Goal: Information Seeking & Learning: Learn about a topic

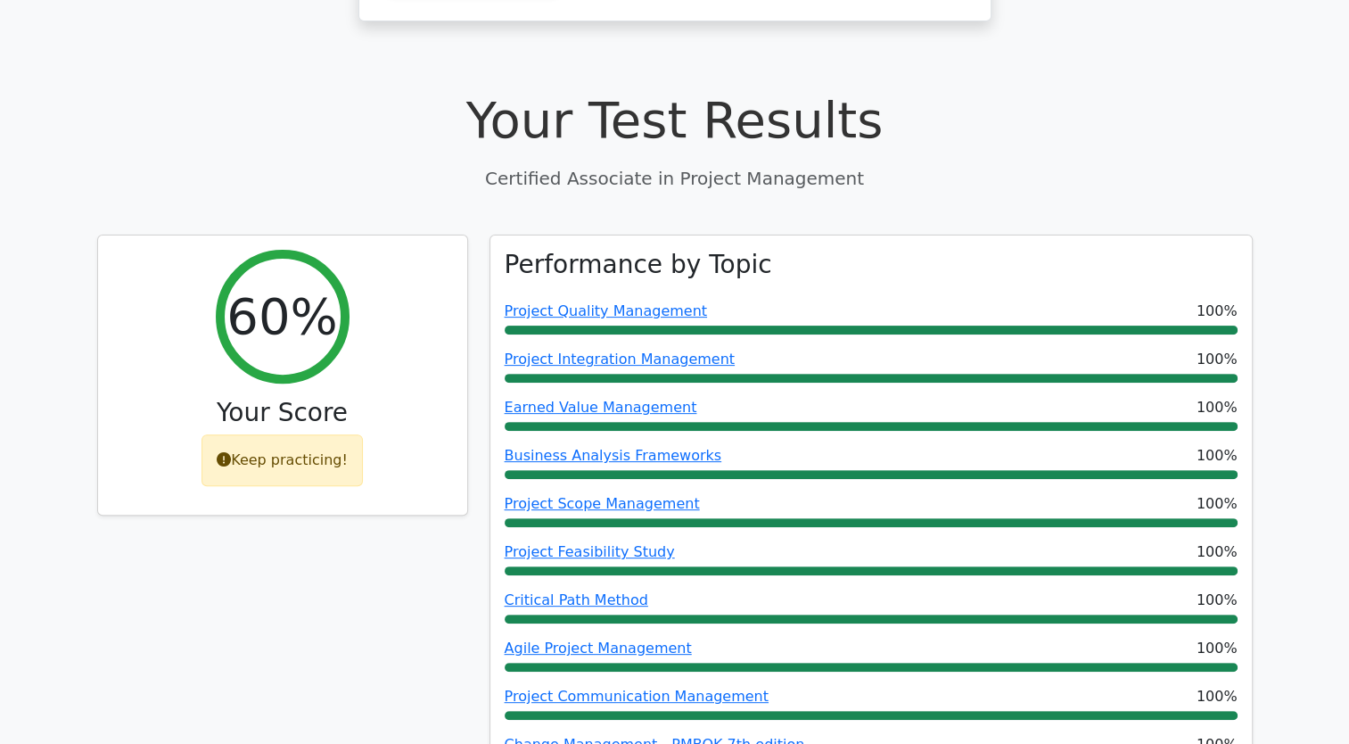
scroll to position [624, 0]
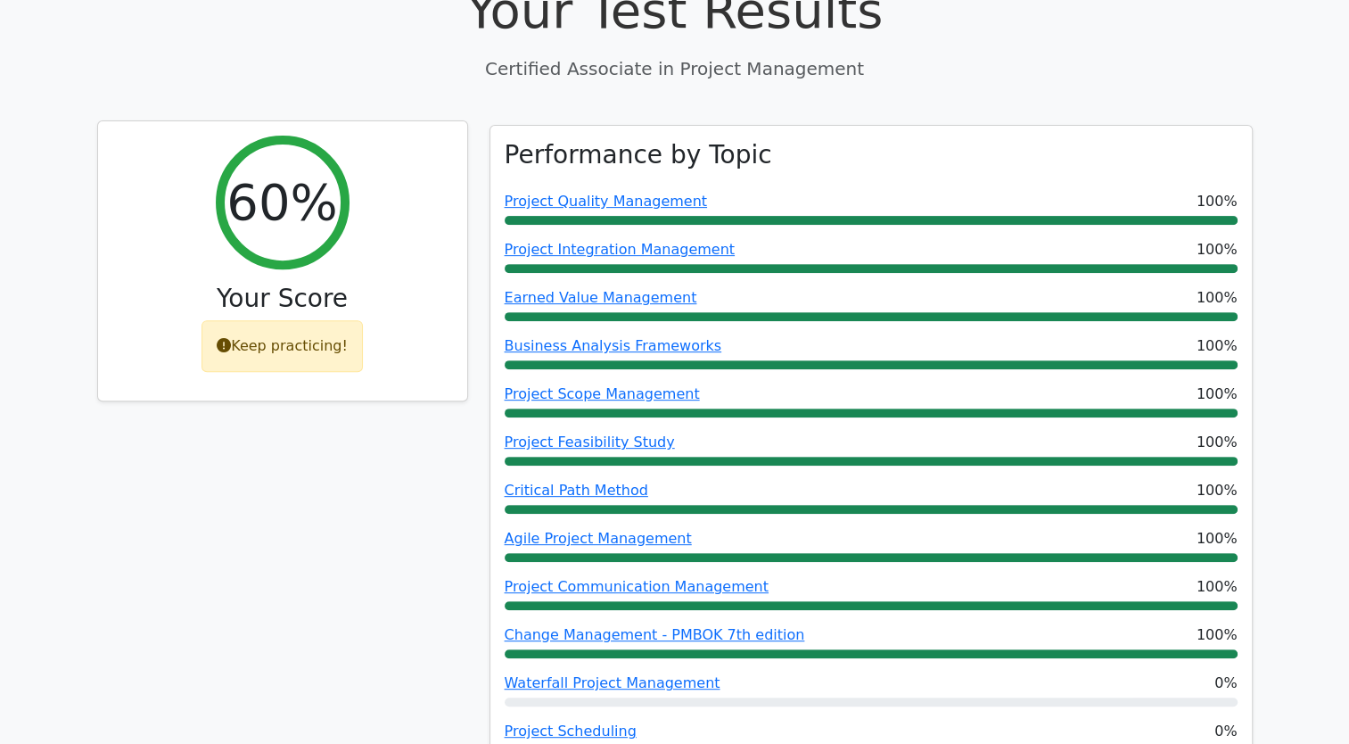
click at [253, 320] on div "Keep practicing!" at bounding box center [282, 346] width 161 height 52
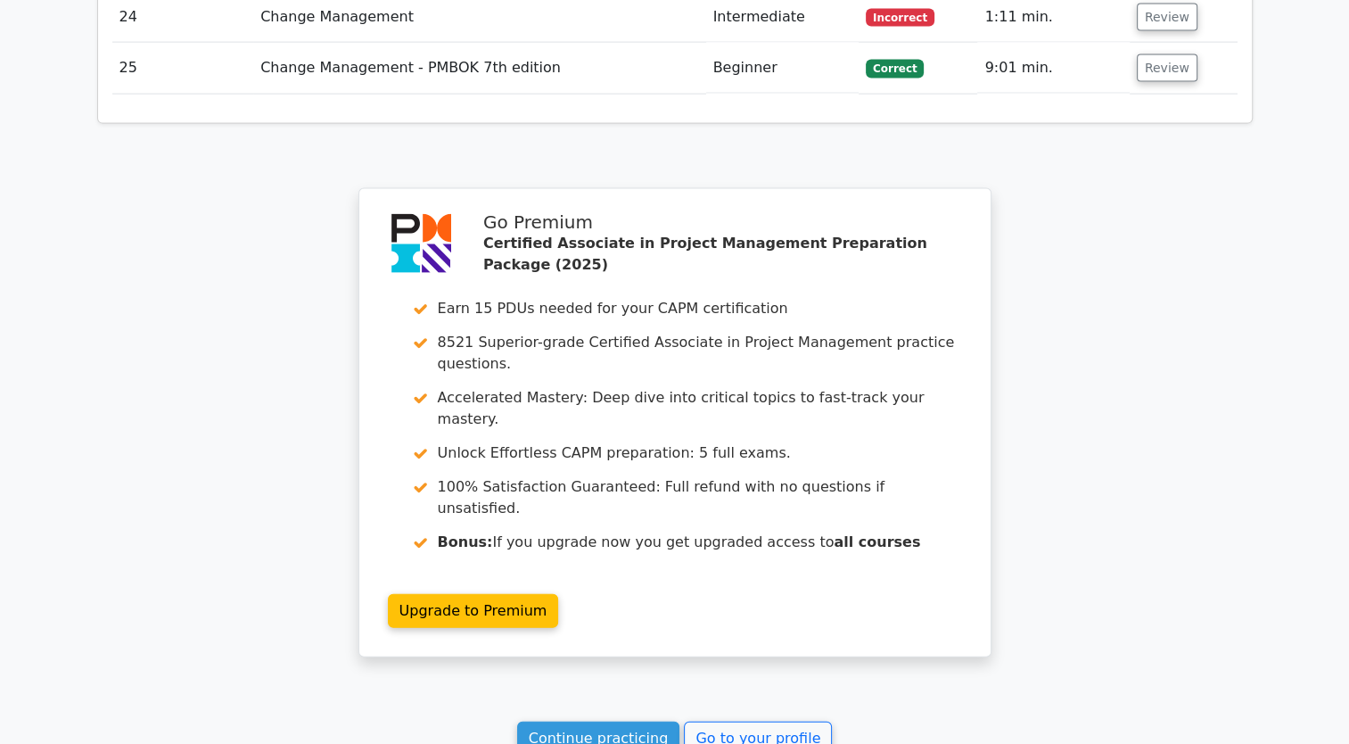
scroll to position [4081, 0]
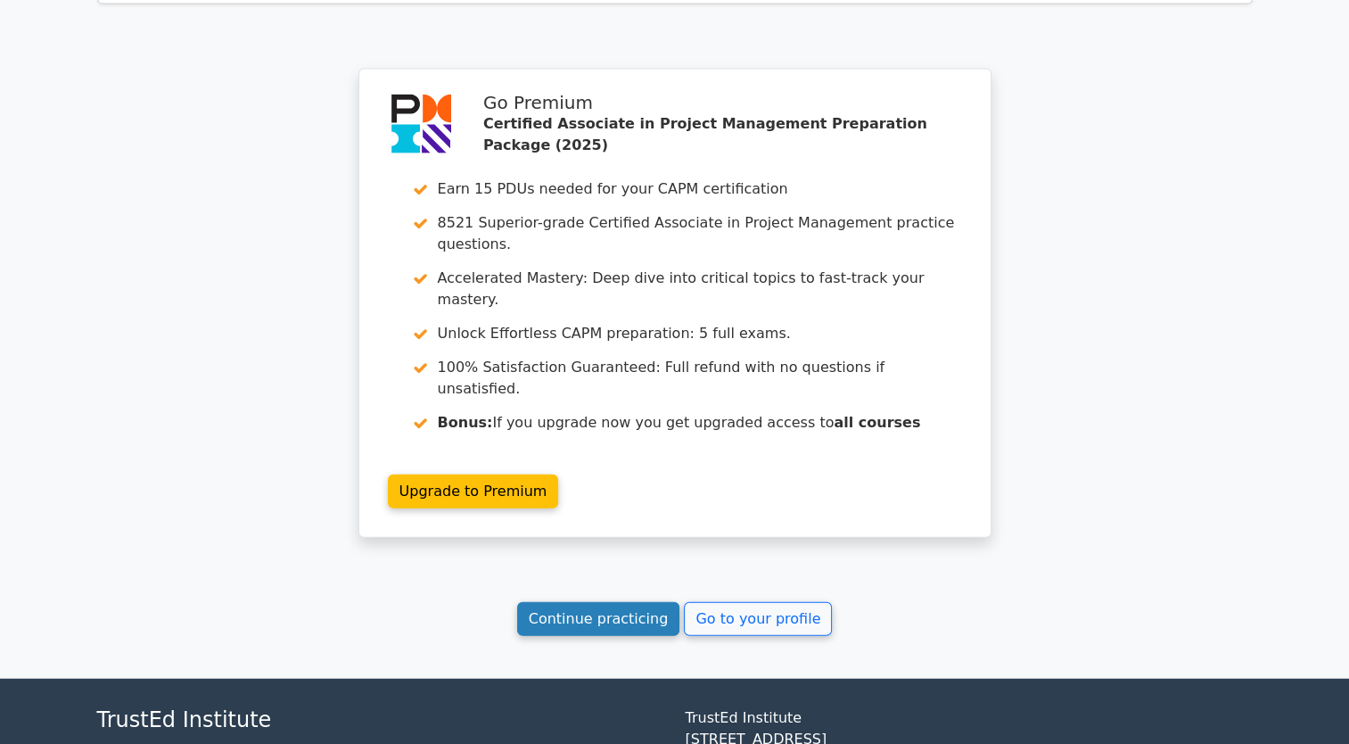
click at [654, 602] on link "Continue practicing" at bounding box center [598, 619] width 163 height 34
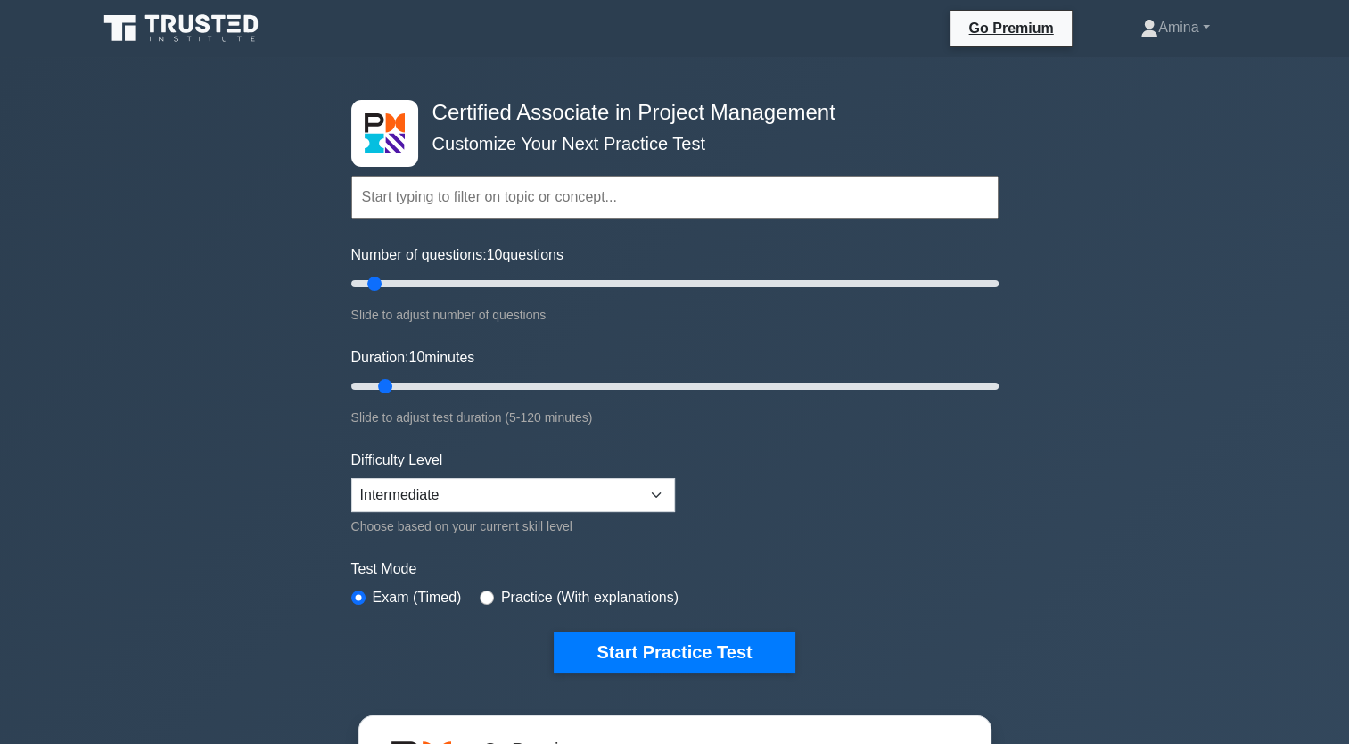
click at [600, 194] on input "text" at bounding box center [674, 197] width 647 height 43
type input "25"
click at [427, 285] on input "Number of questions: 25 questions" at bounding box center [674, 283] width 647 height 21
click at [470, 383] on input "Duration: 10 minutes" at bounding box center [674, 385] width 647 height 21
type input "30"
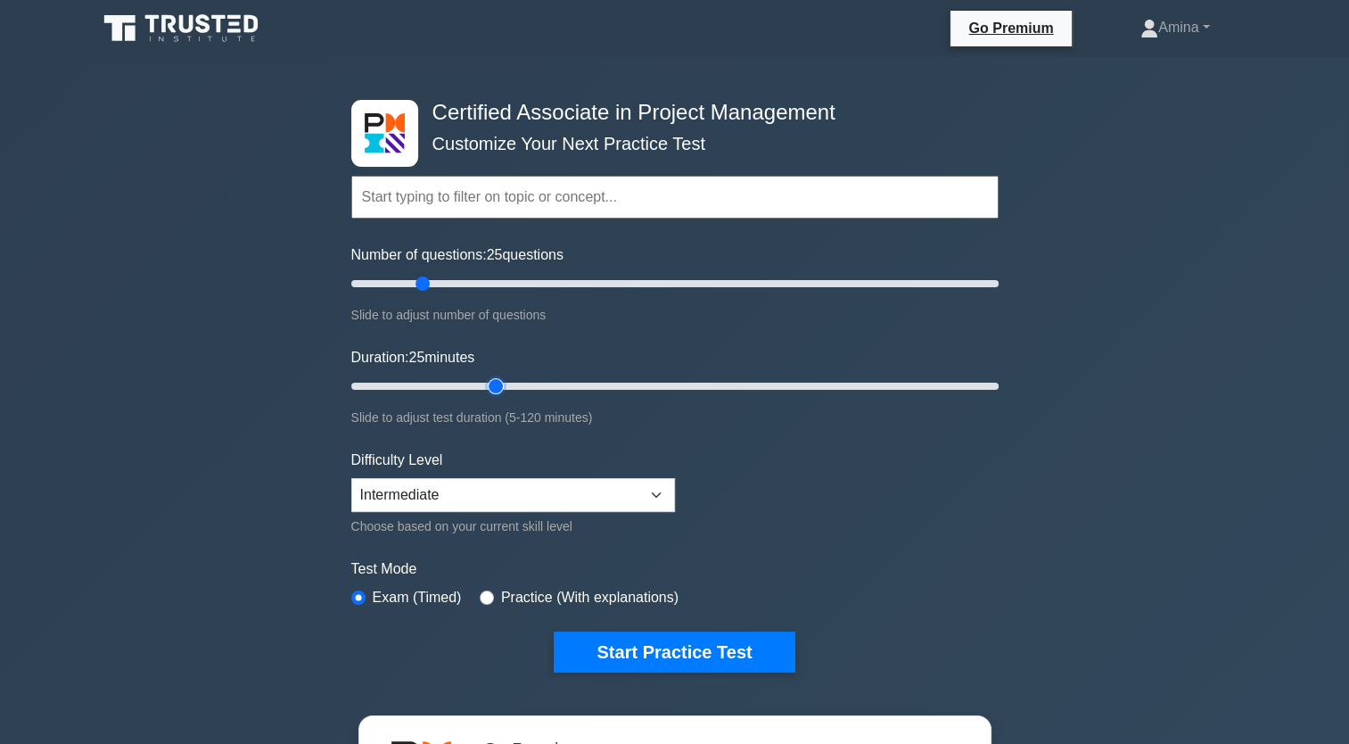
click at [494, 384] on input "Duration: 25 minutes" at bounding box center [674, 385] width 647 height 21
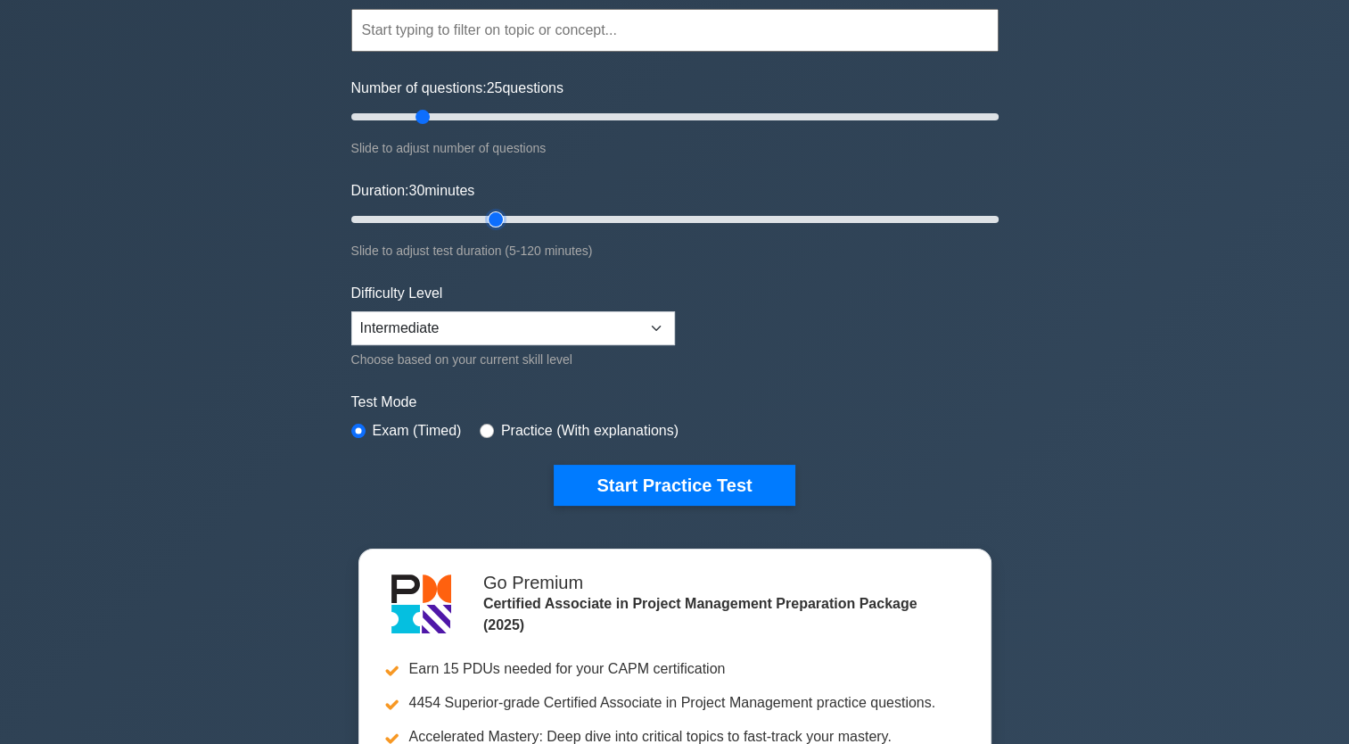
scroll to position [178, 0]
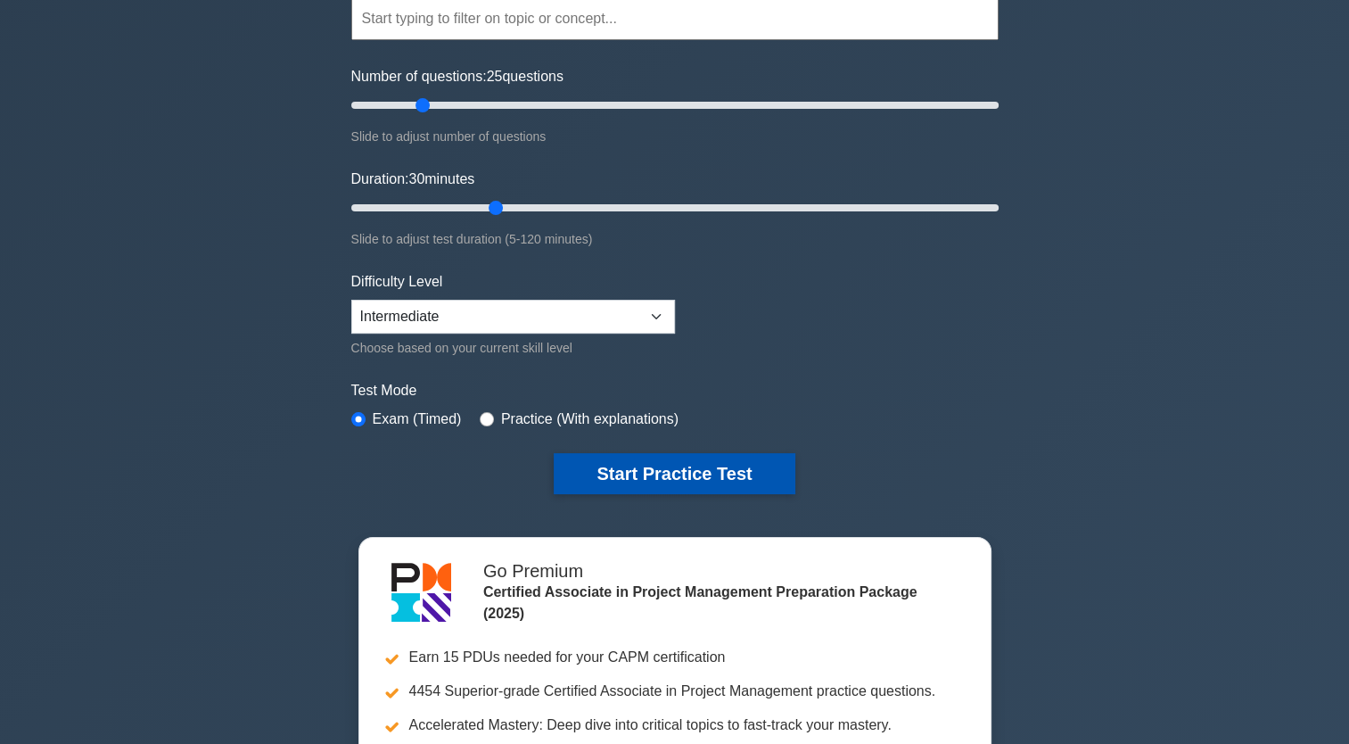
click at [647, 471] on button "Start Practice Test" at bounding box center [674, 473] width 241 height 41
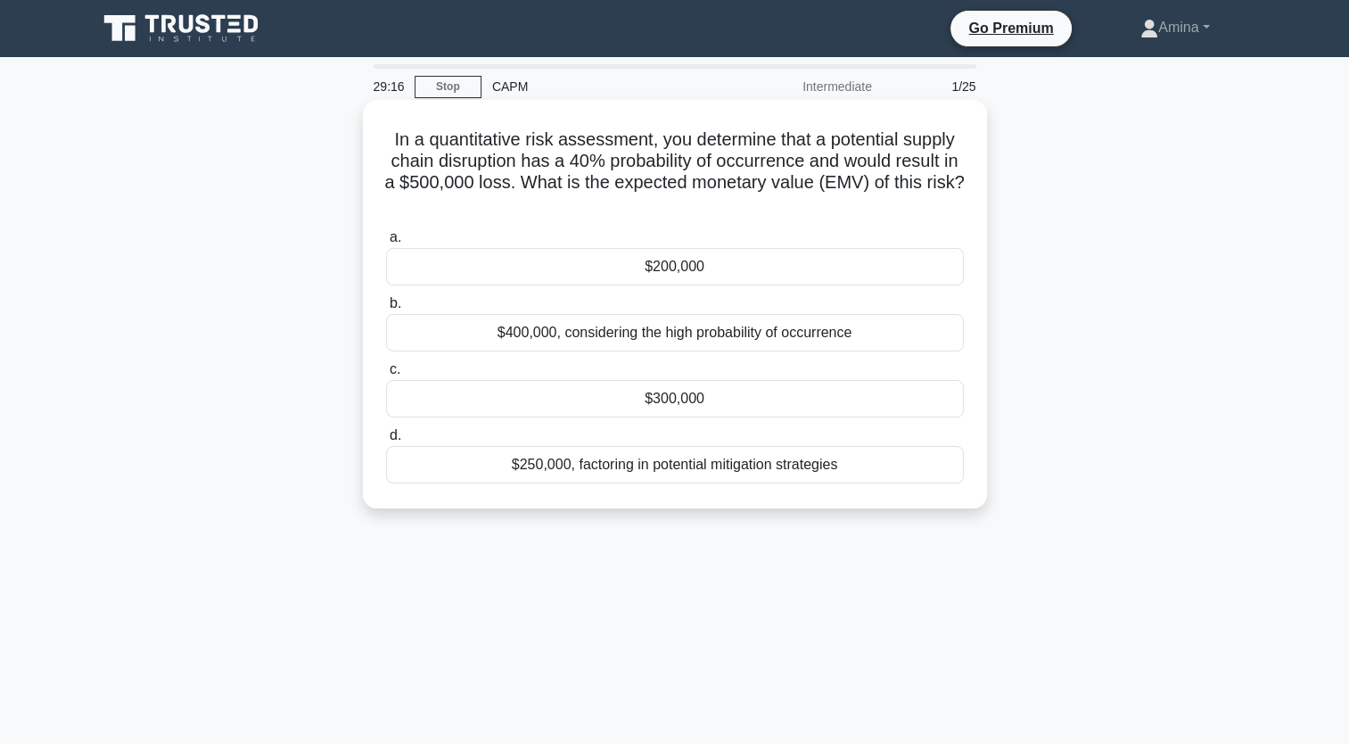
click at [678, 264] on div "$200,000" at bounding box center [675, 266] width 578 height 37
click at [386, 243] on input "a. $200,000" at bounding box center [386, 238] width 0 height 12
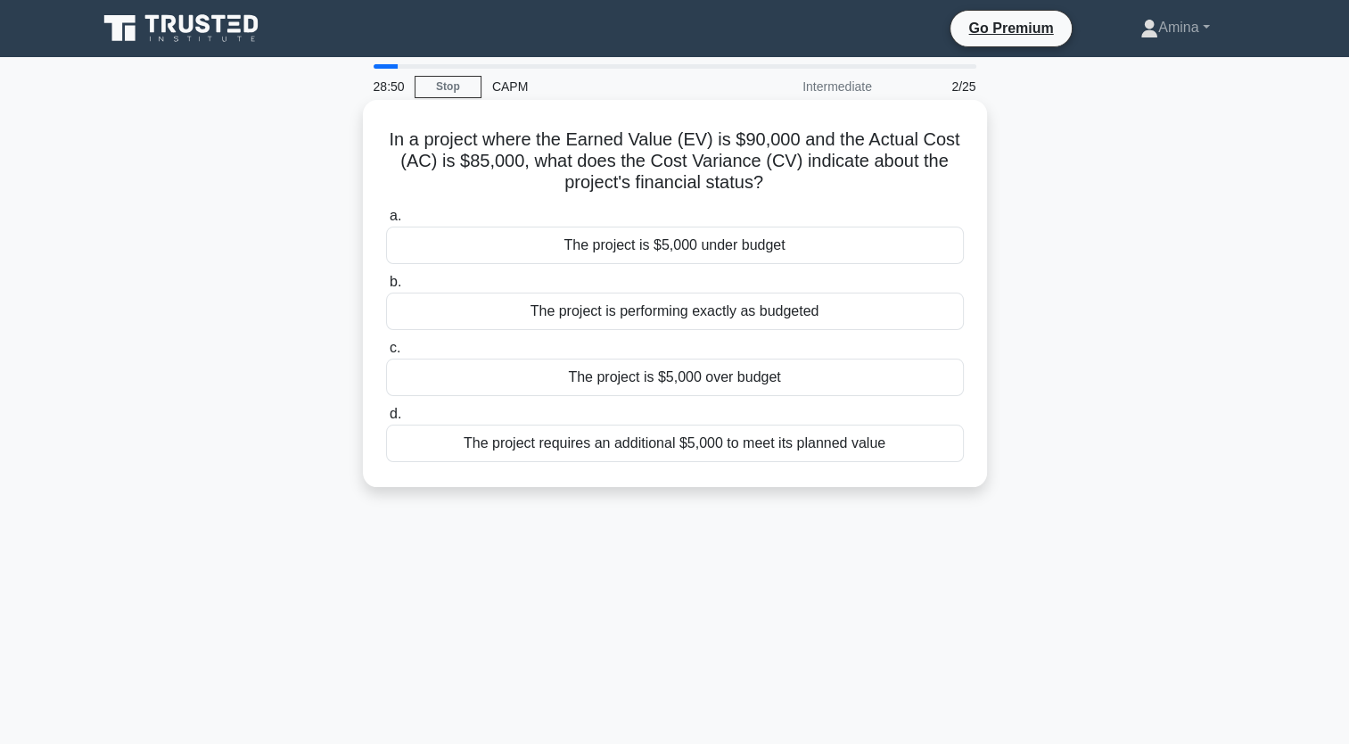
click at [624, 378] on div "The project is $5,000 over budget" at bounding box center [675, 376] width 578 height 37
click at [386, 354] on input "c. The project is $5,000 over budget" at bounding box center [386, 348] width 0 height 12
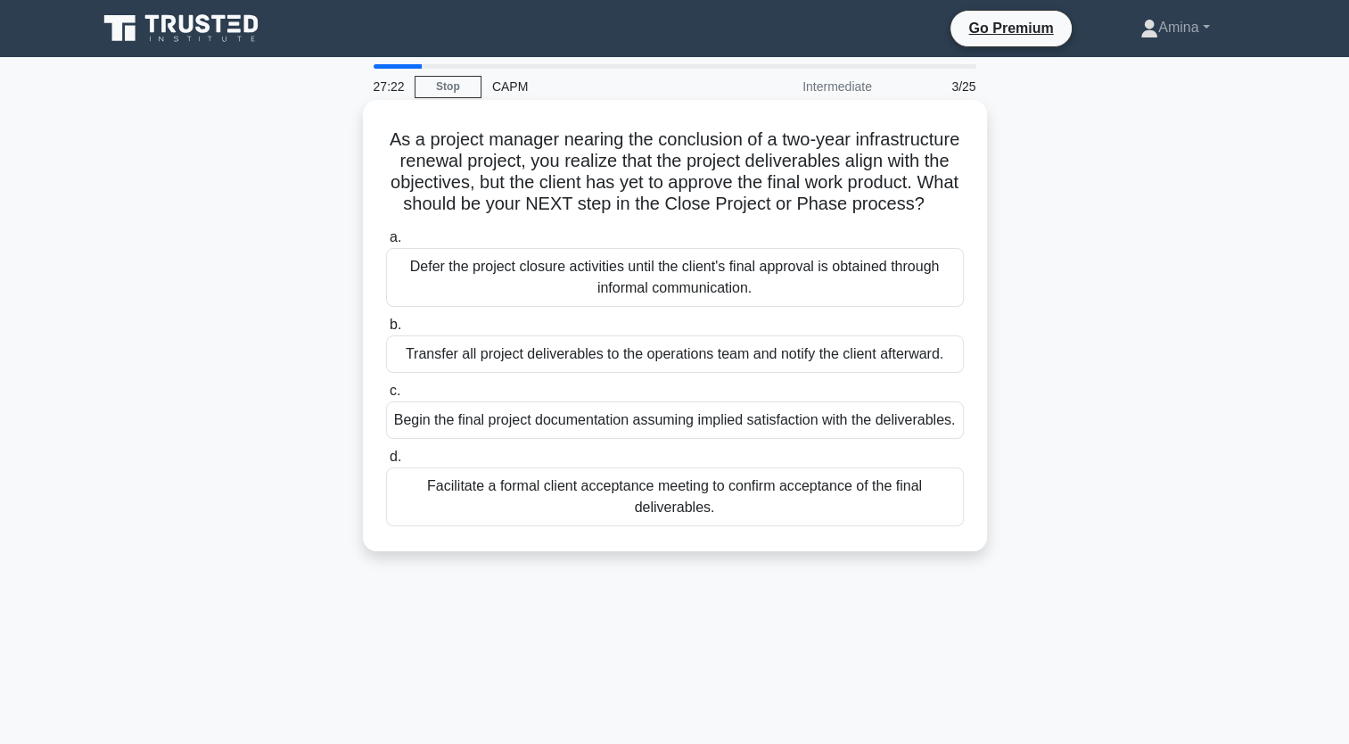
click at [708, 526] on div "Facilitate a formal client acceptance meeting to confirm acceptance of the fina…" at bounding box center [675, 496] width 578 height 59
click at [386, 463] on input "d. Facilitate a formal client acceptance meeting to confirm acceptance of the f…" at bounding box center [386, 457] width 0 height 12
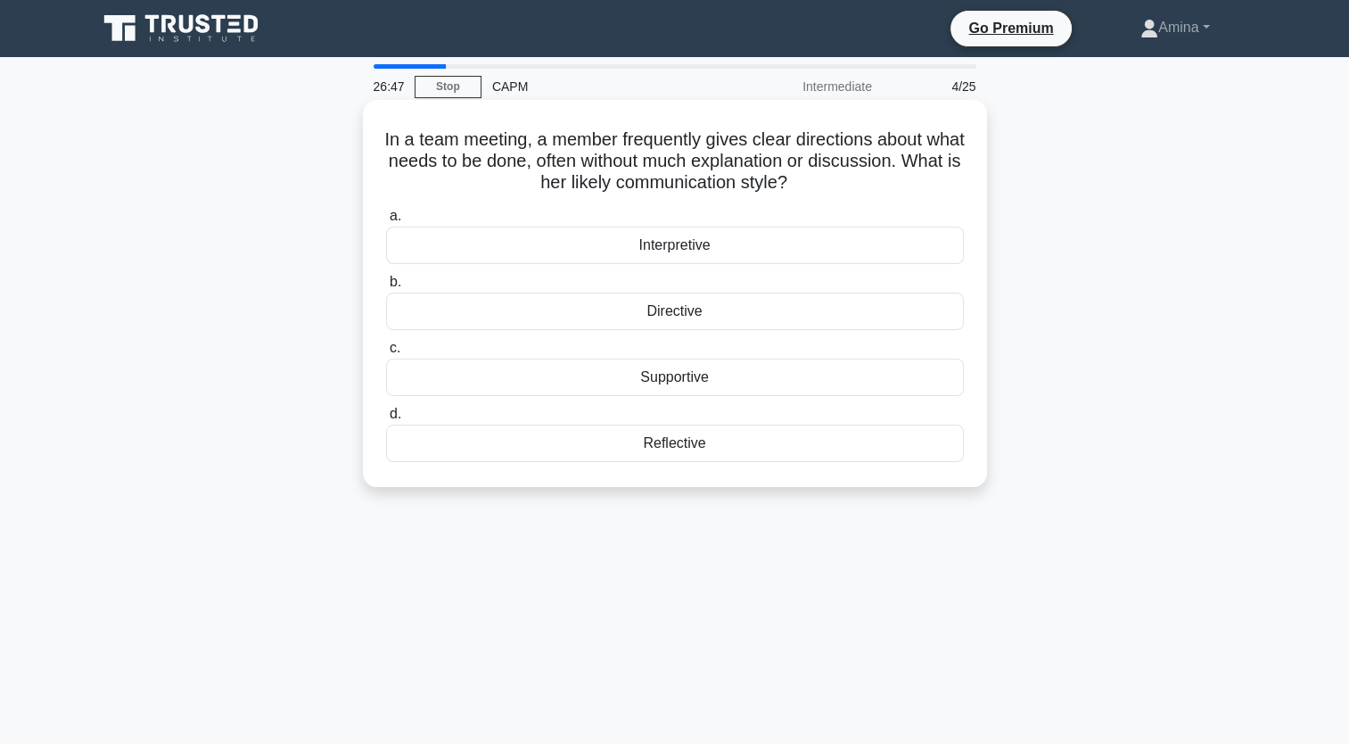
click at [642, 315] on div "Directive" at bounding box center [675, 310] width 578 height 37
click at [386, 288] on input "b. Directive" at bounding box center [386, 282] width 0 height 12
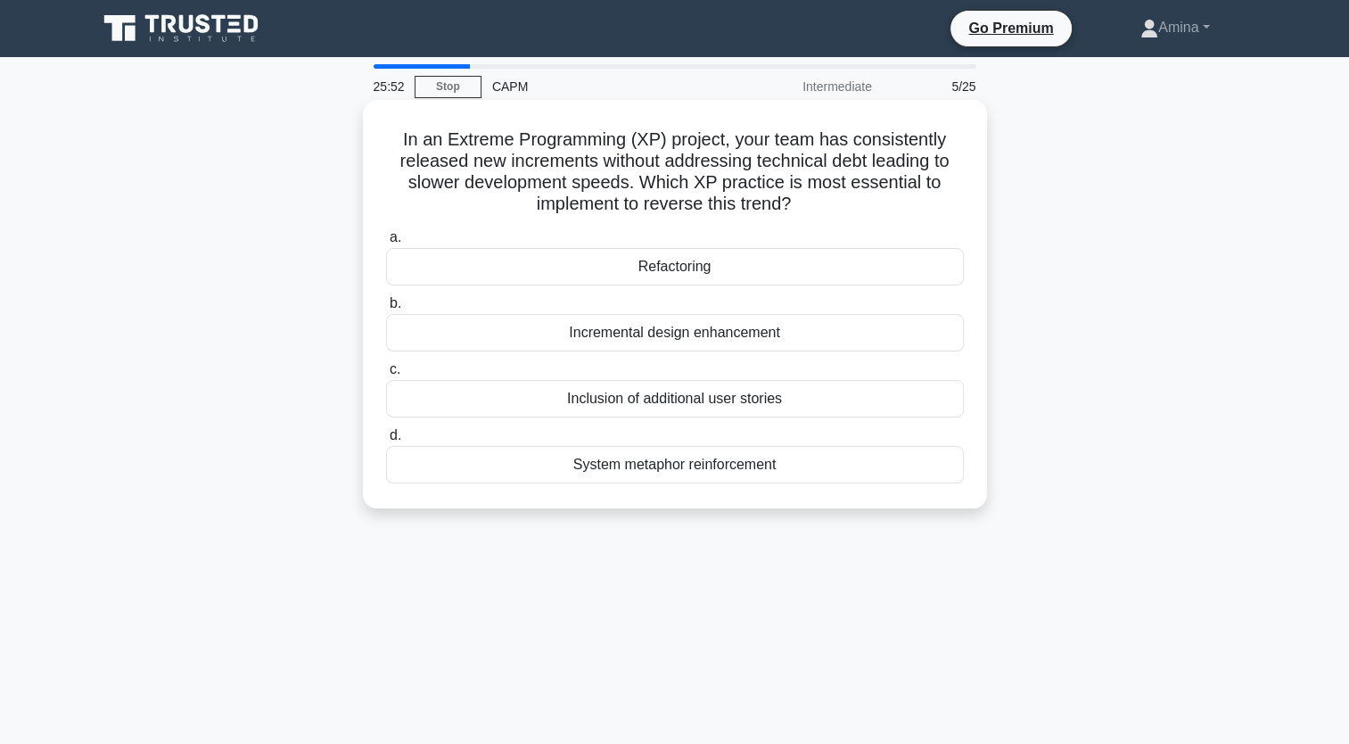
click at [646, 461] on div "System metaphor reinforcement" at bounding box center [675, 464] width 578 height 37
click at [386, 441] on input "d. System metaphor reinforcement" at bounding box center [386, 436] width 0 height 12
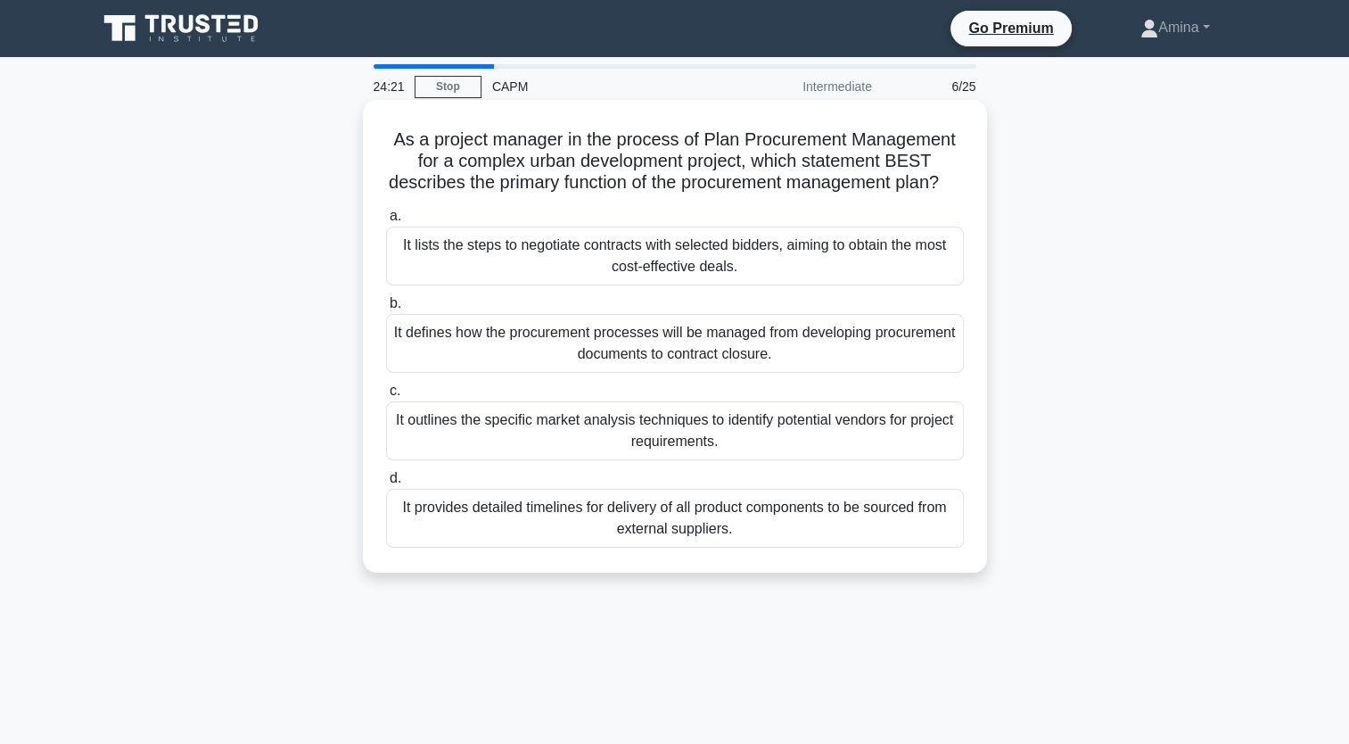
click at [649, 360] on div "It defines how the procurement processes will be managed from developing procur…" at bounding box center [675, 343] width 578 height 59
click at [386, 309] on input "b. It defines how the procurement processes will be managed from developing pro…" at bounding box center [386, 304] width 0 height 12
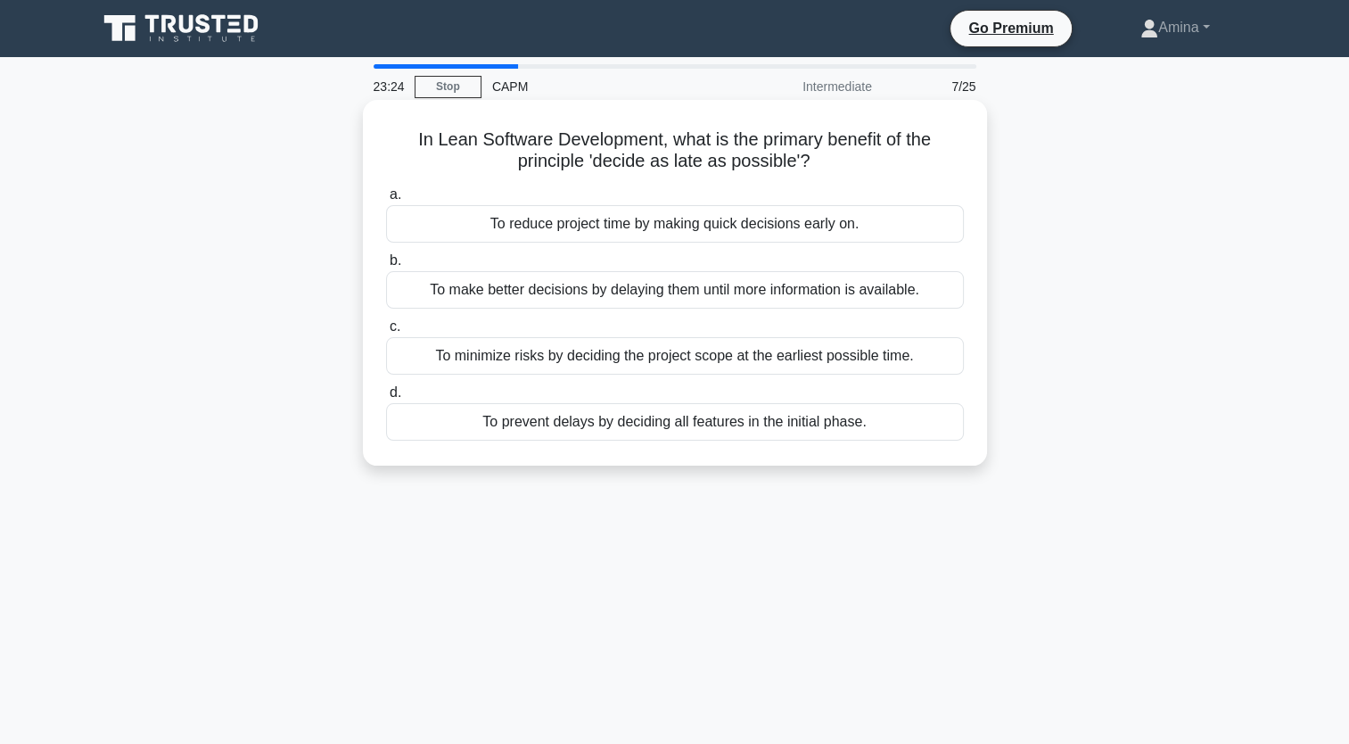
click at [654, 294] on div "To make better decisions by delaying them until more information is available." at bounding box center [675, 289] width 578 height 37
click at [386, 267] on input "b. To make better decisions by delaying them until more information is availabl…" at bounding box center [386, 261] width 0 height 12
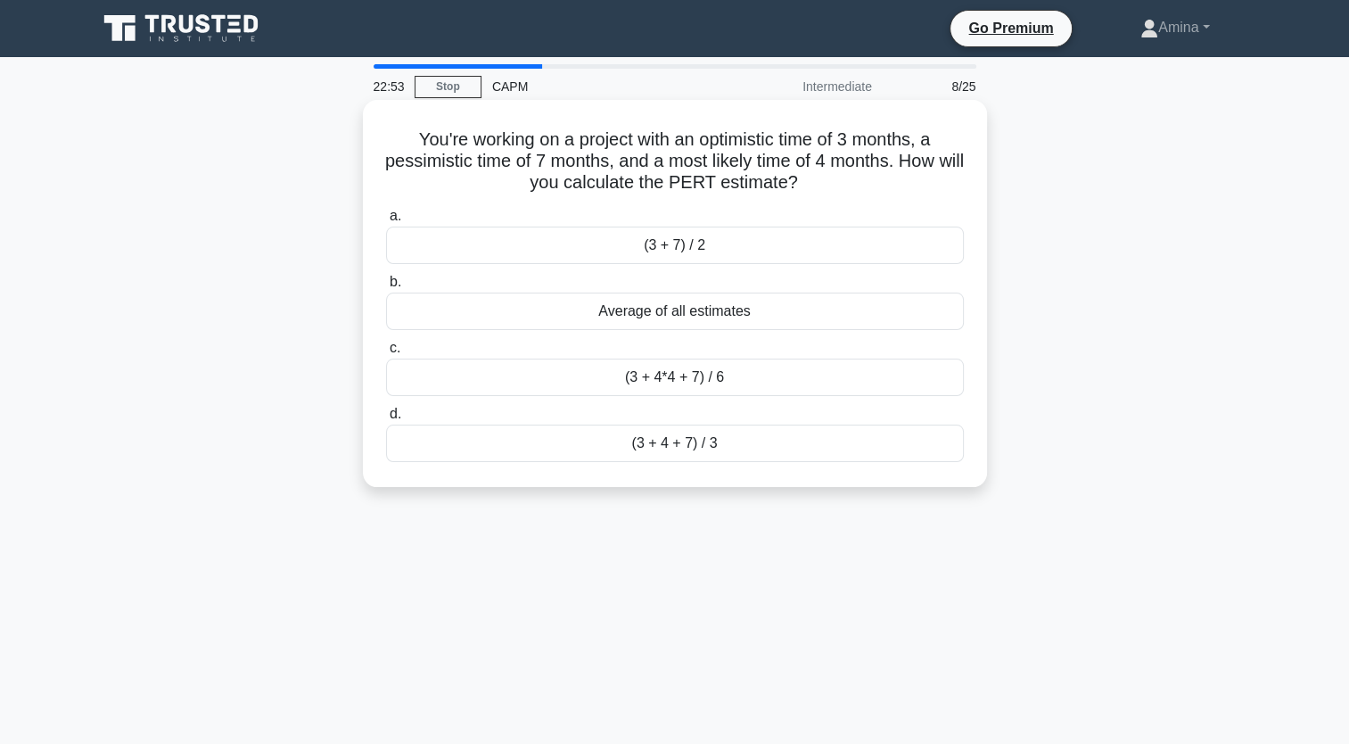
drag, startPoint x: 745, startPoint y: 450, endPoint x: 737, endPoint y: 458, distance: 10.7
drag, startPoint x: 737, startPoint y: 458, endPoint x: 685, endPoint y: 480, distance: 56.8
click at [685, 480] on div "You're working on a project with an optimistic time of 3 months, a pessimistic …" at bounding box center [675, 293] width 624 height 387
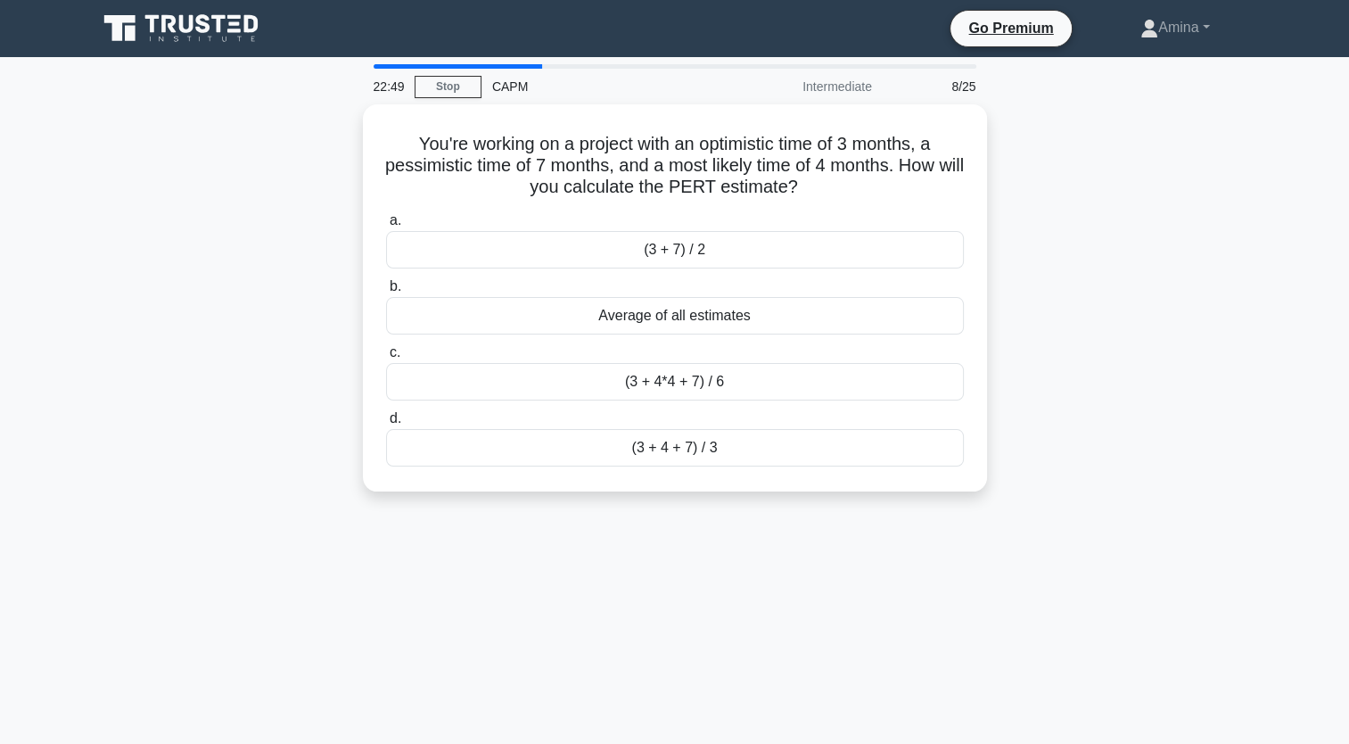
click at [795, 504] on div "You're working on a project with an optimistic time of 3 months, a pessimistic …" at bounding box center [674, 308] width 1177 height 408
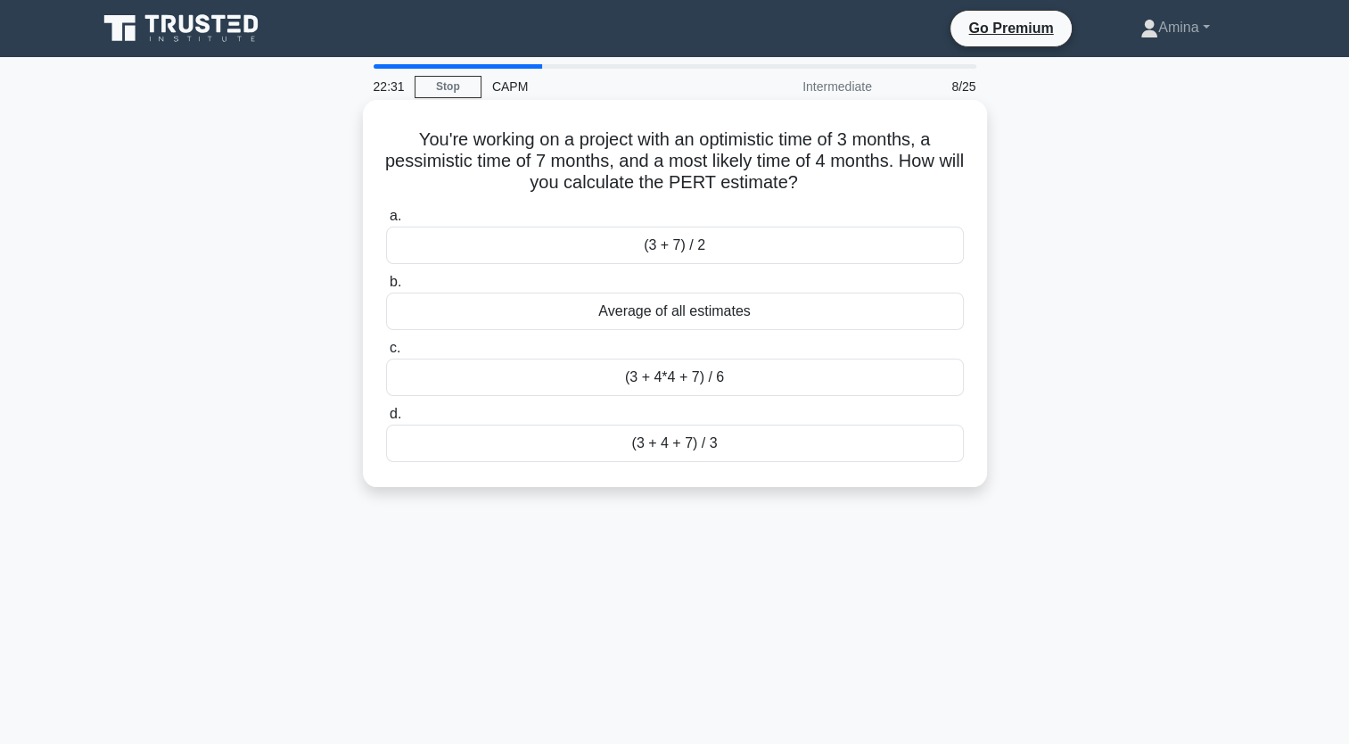
click at [681, 443] on div "(3 + 4 + 7) / 3" at bounding box center [675, 442] width 578 height 37
click at [386, 420] on input "d. (3 + 4 + 7) / 3" at bounding box center [386, 414] width 0 height 12
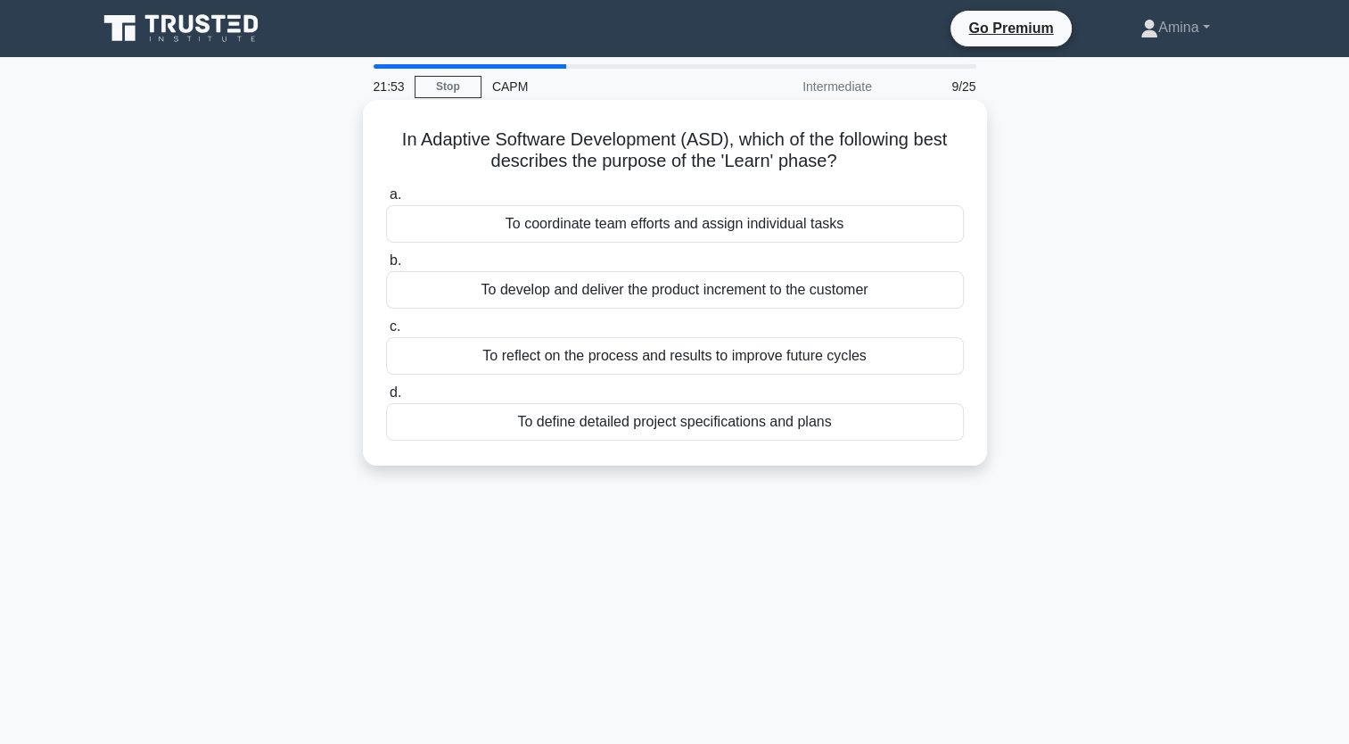
click at [678, 426] on div "To define detailed project specifications and plans" at bounding box center [675, 421] width 578 height 37
click at [386, 399] on input "d. To define detailed project specifications and plans" at bounding box center [386, 393] width 0 height 12
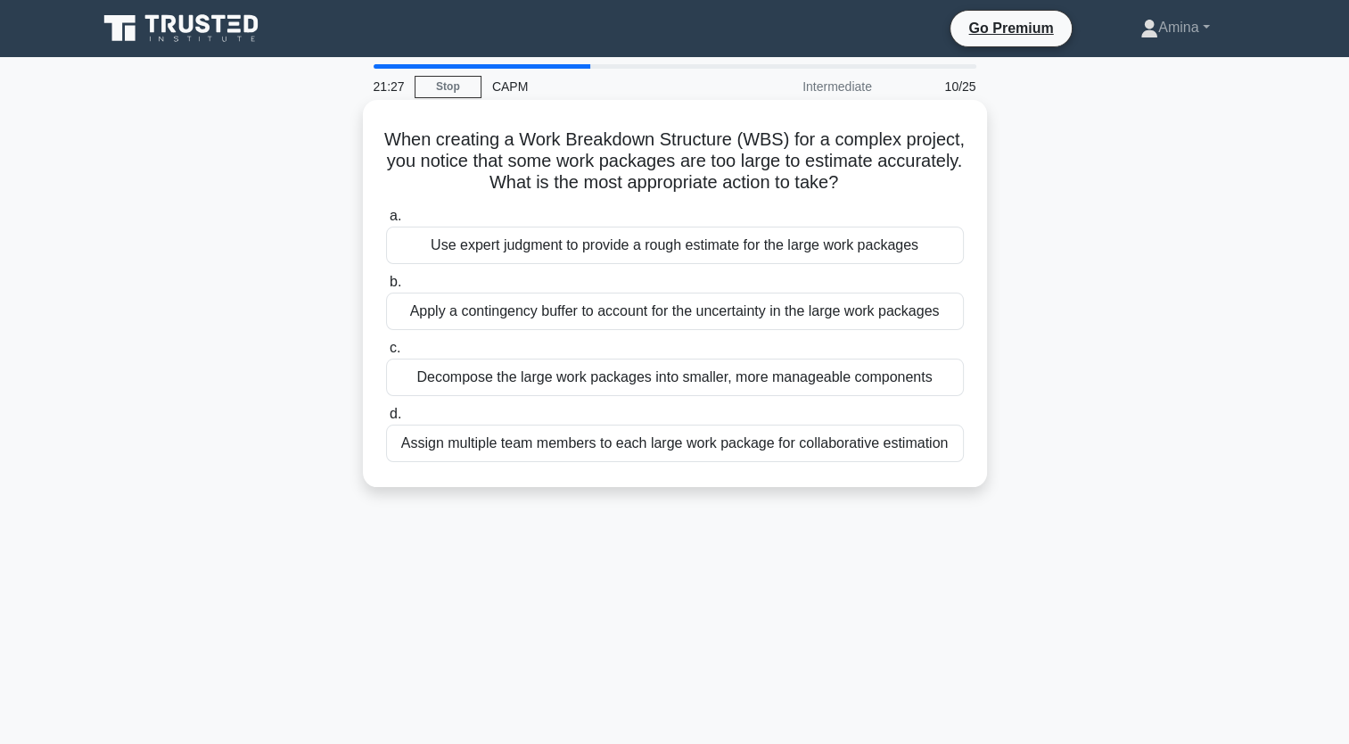
click at [737, 383] on div "Decompose the large work packages into smaller, more manageable components" at bounding box center [675, 376] width 578 height 37
click at [386, 354] on input "c. Decompose the large work packages into smaller, more manageable components" at bounding box center [386, 348] width 0 height 12
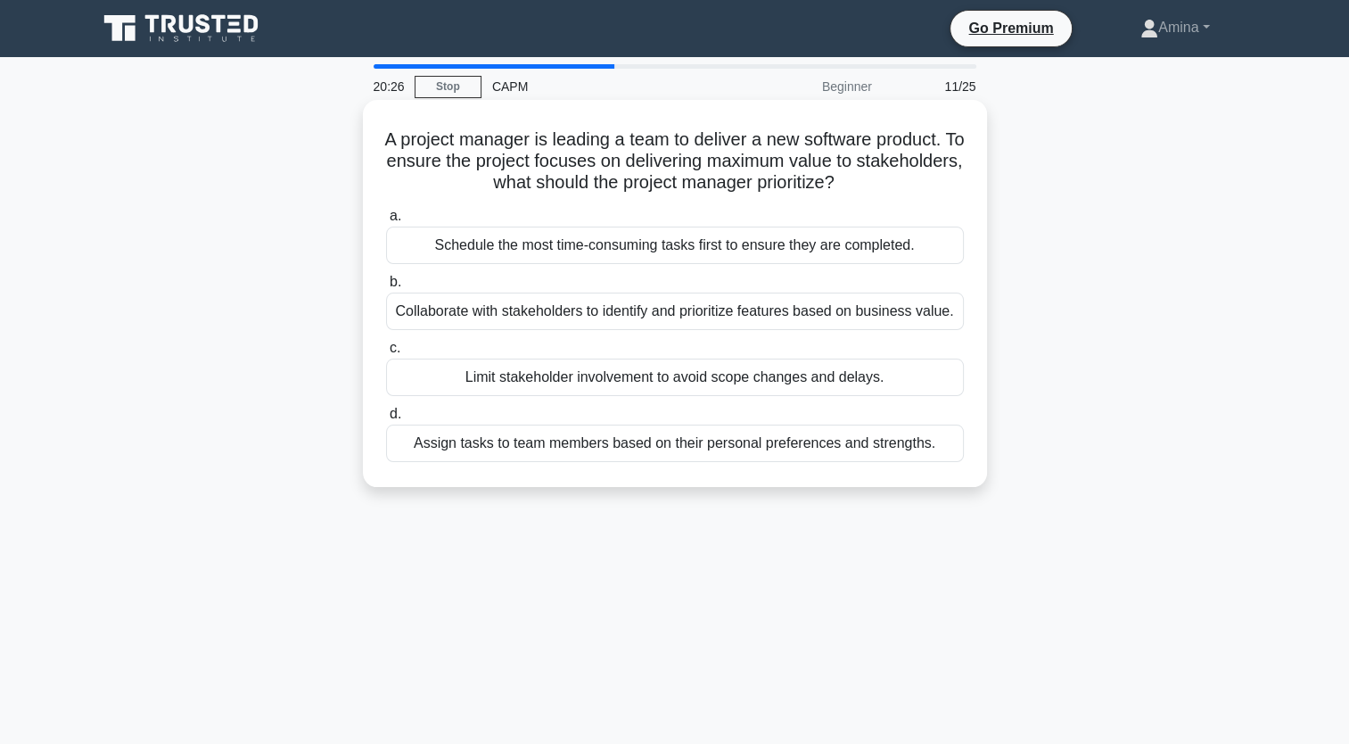
click at [548, 315] on div "Collaborate with stakeholders to identify and prioritize features based on busi…" at bounding box center [675, 310] width 578 height 37
click at [386, 288] on input "b. Collaborate with stakeholders to identify and prioritize features based on b…" at bounding box center [386, 282] width 0 height 12
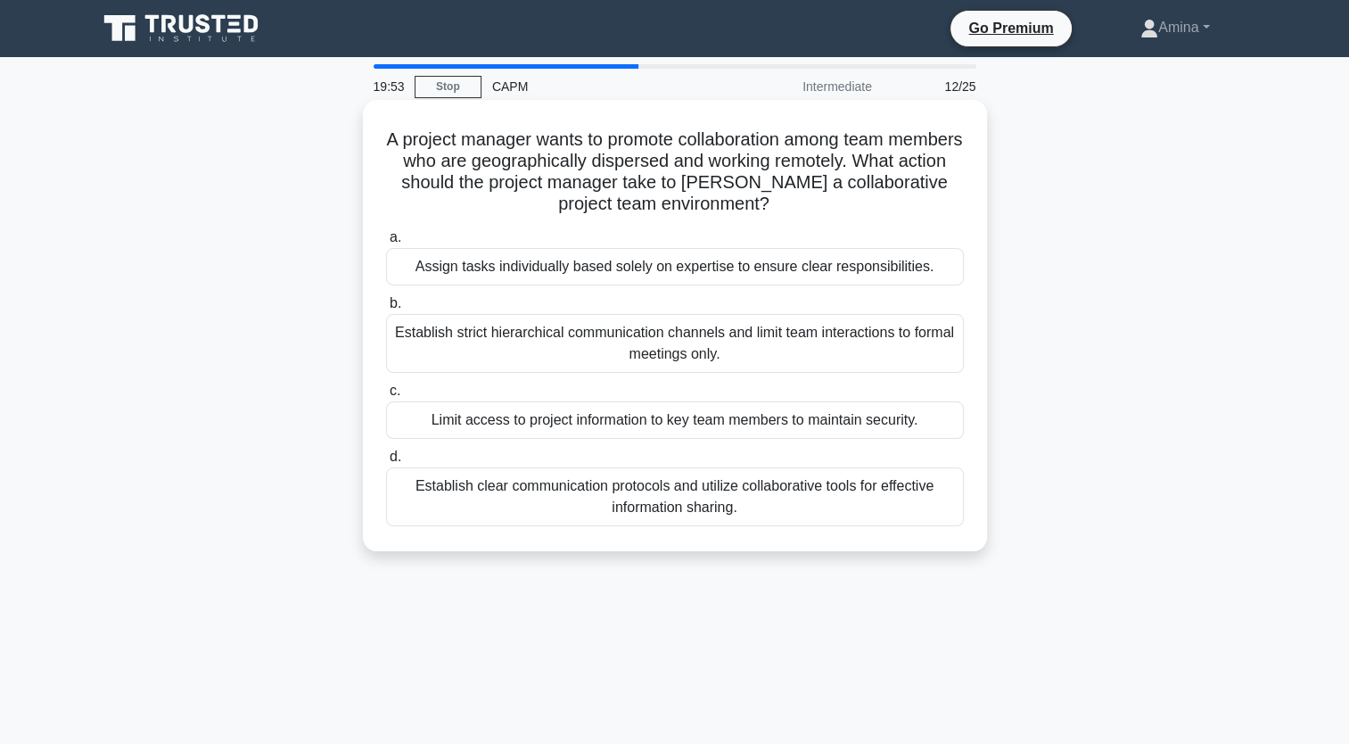
click at [592, 487] on div "Establish clear communication protocols and utilize collaborative tools for eff…" at bounding box center [675, 496] width 578 height 59
click at [386, 463] on input "d. Establish clear communication protocols and utilize collaborative tools for …" at bounding box center [386, 457] width 0 height 12
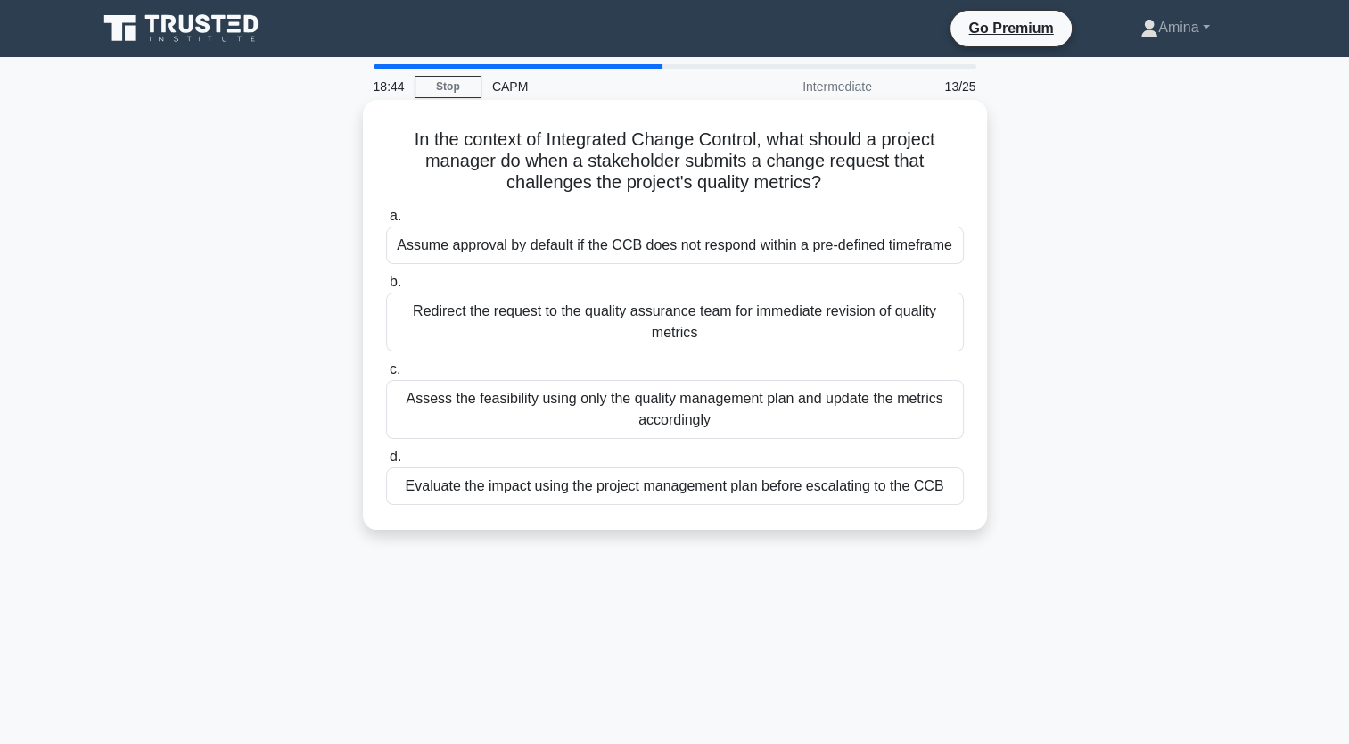
click at [744, 493] on div "Evaluate the impact using the project management plan before escalating to the …" at bounding box center [675, 485] width 578 height 37
click at [386, 463] on input "d. Evaluate the impact using the project management plan before escalating to t…" at bounding box center [386, 457] width 0 height 12
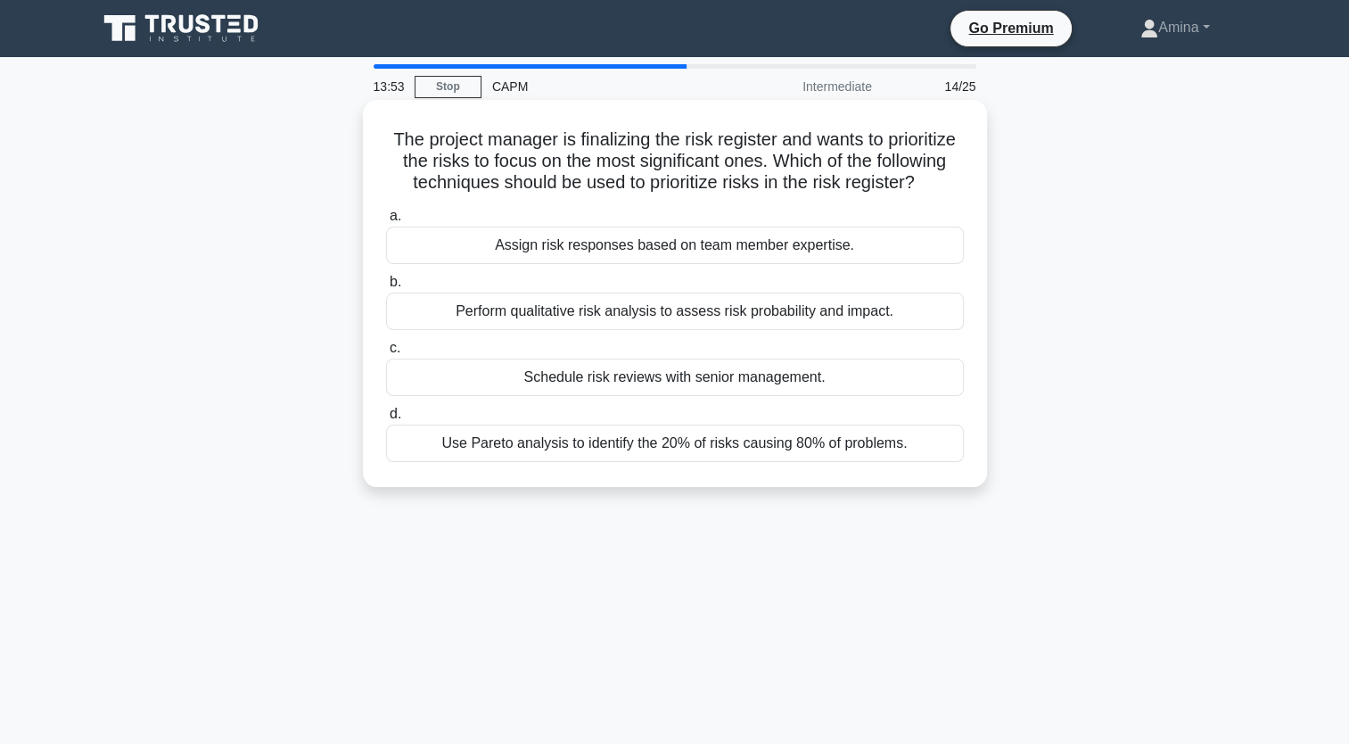
click at [839, 330] on div "Perform qualitative risk analysis to assess risk probability and impact." at bounding box center [675, 310] width 578 height 37
click at [386, 288] on input "b. Perform qualitative risk analysis to assess risk probability and impact." at bounding box center [386, 282] width 0 height 12
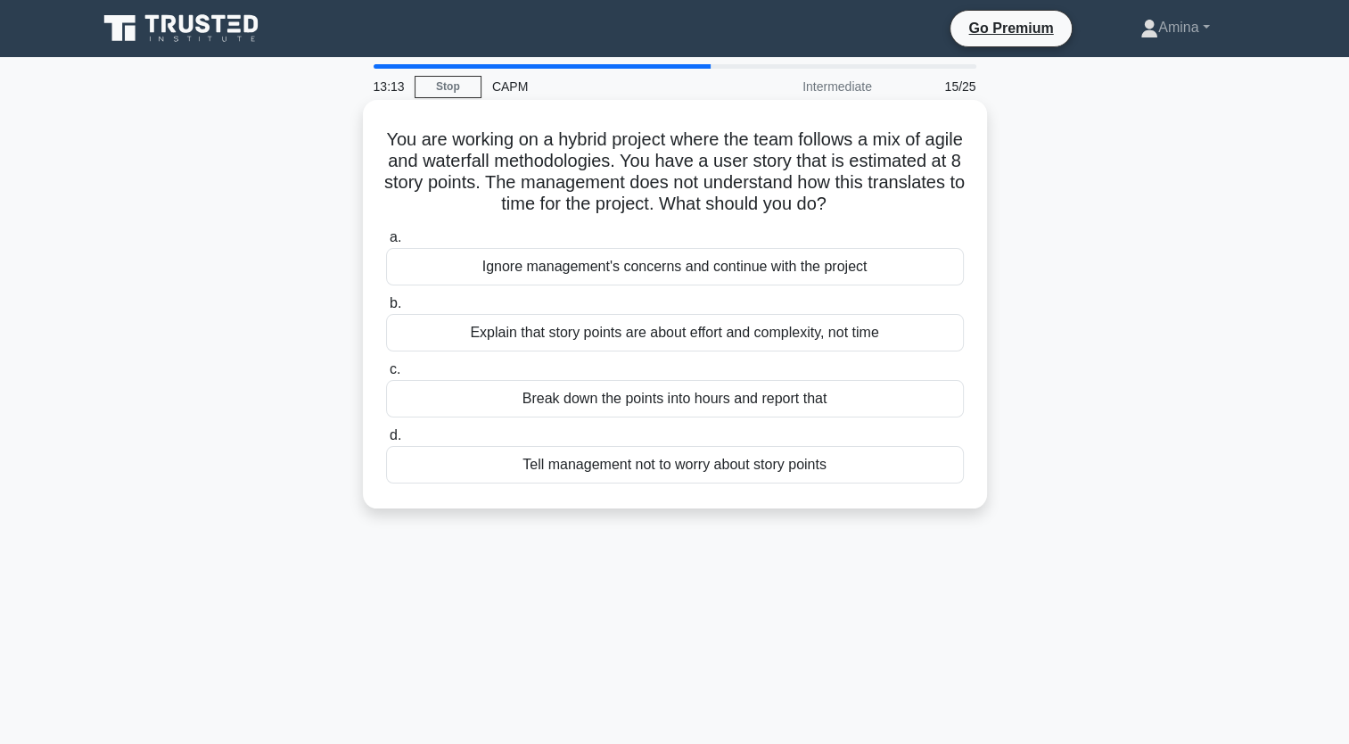
click at [645, 343] on div "Explain that story points are about effort and complexity, not time" at bounding box center [675, 332] width 578 height 37
click at [386, 309] on input "b. Explain that story points are about effort and complexity, not time" at bounding box center [386, 304] width 0 height 12
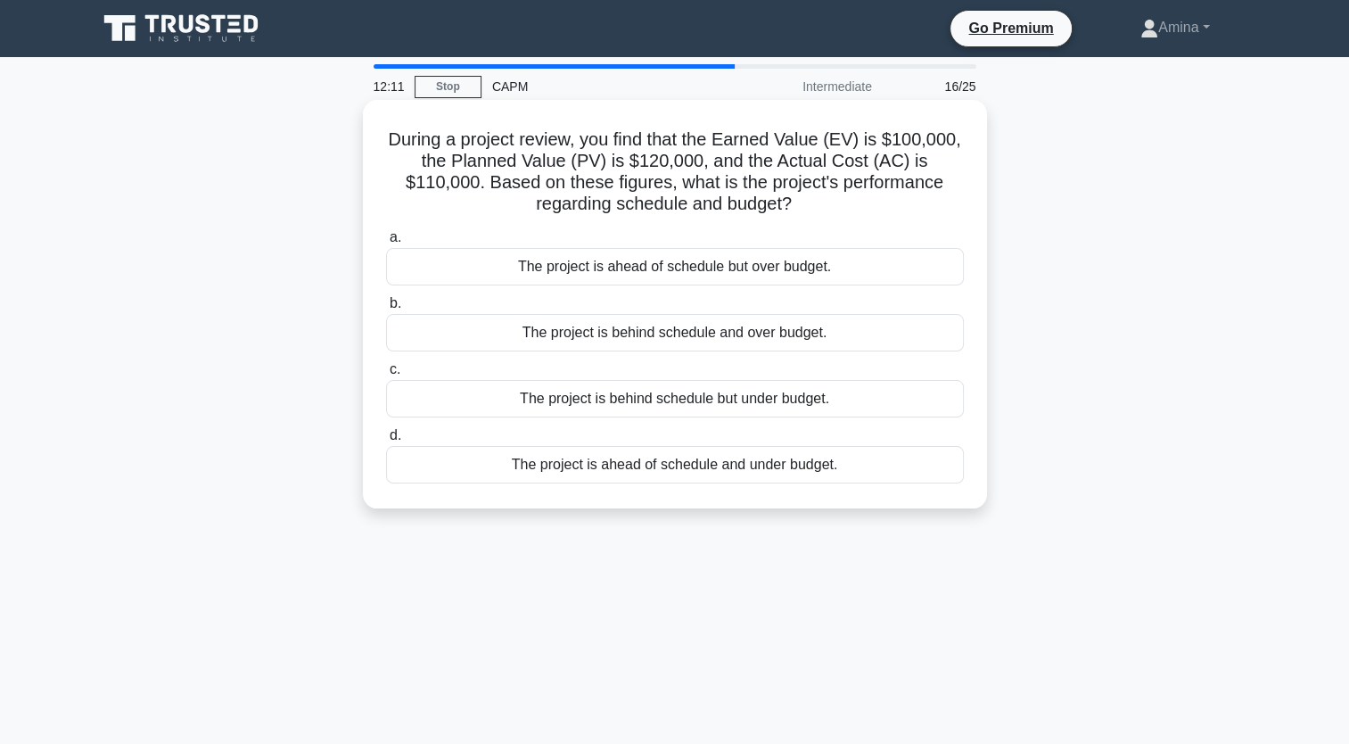
click at [728, 270] on div "The project is ahead of schedule but over budget." at bounding box center [675, 266] width 578 height 37
click at [386, 243] on input "a. The project is ahead of schedule but over budget." at bounding box center [386, 238] width 0 height 12
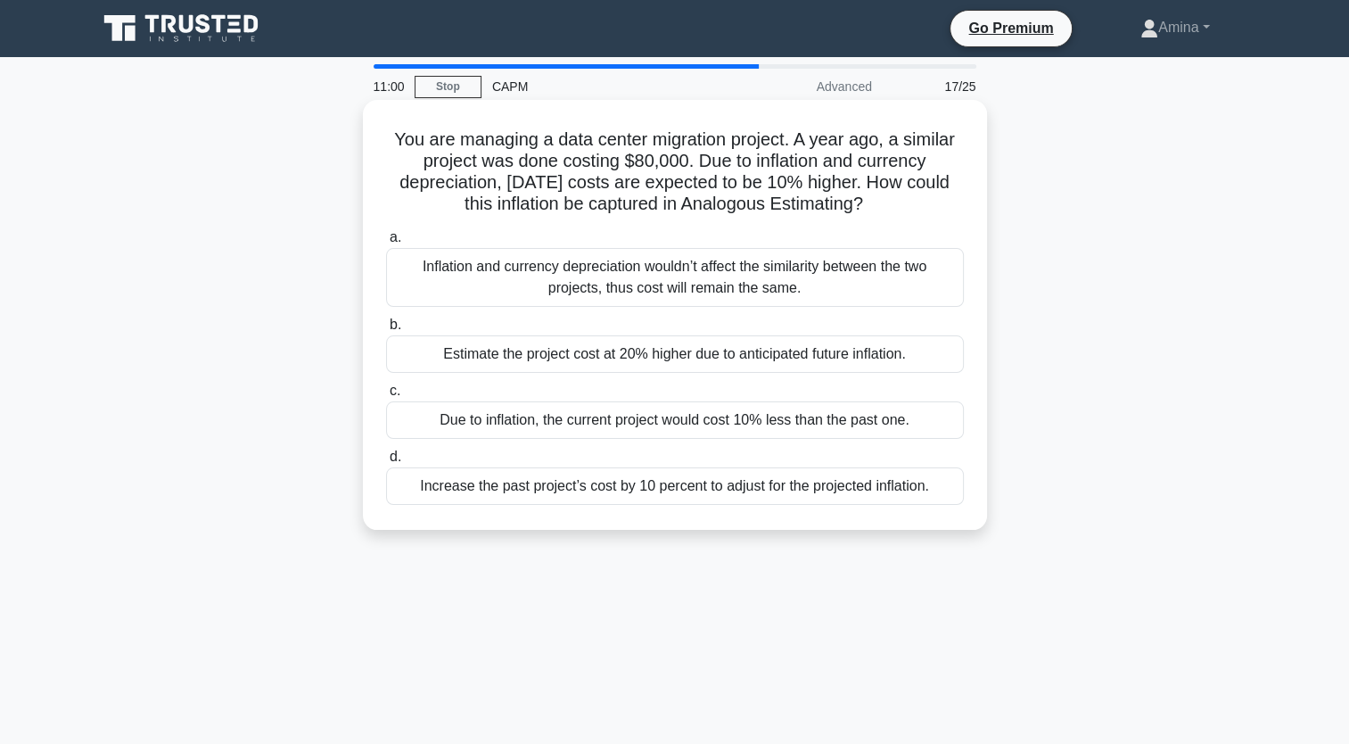
click at [696, 358] on div "Estimate the project cost at 20% higher due to anticipated future inflation." at bounding box center [675, 353] width 578 height 37
click at [386, 331] on input "b. Estimate the project cost at 20% higher due to anticipated future inflation." at bounding box center [386, 325] width 0 height 12
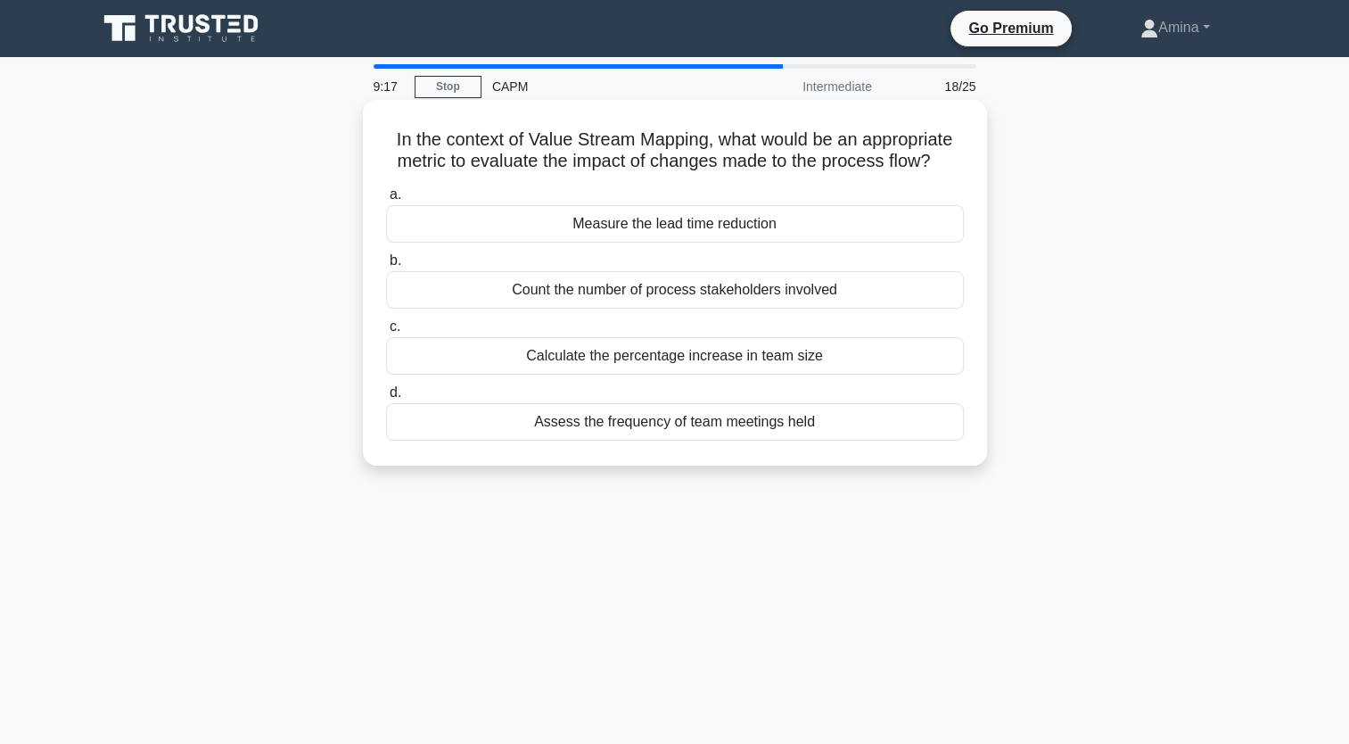
click at [601, 293] on div "Count the number of process stakeholders involved" at bounding box center [675, 289] width 578 height 37
click at [386, 267] on input "b. Count the number of process stakeholders involved" at bounding box center [386, 261] width 0 height 12
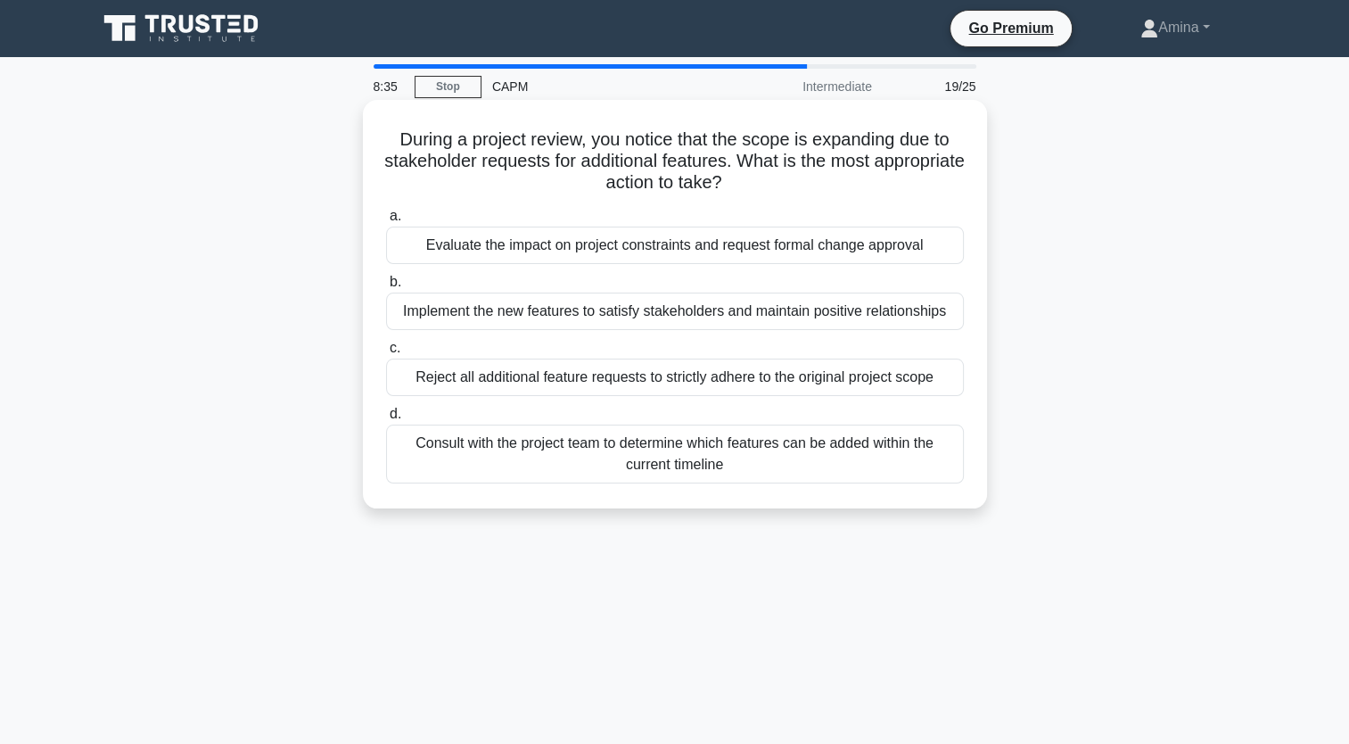
click at [602, 238] on div "Evaluate the impact on project constraints and request formal change approval" at bounding box center [675, 244] width 578 height 37
click at [386, 222] on input "a. Evaluate the impact on project constraints and request formal change approval" at bounding box center [386, 216] width 0 height 12
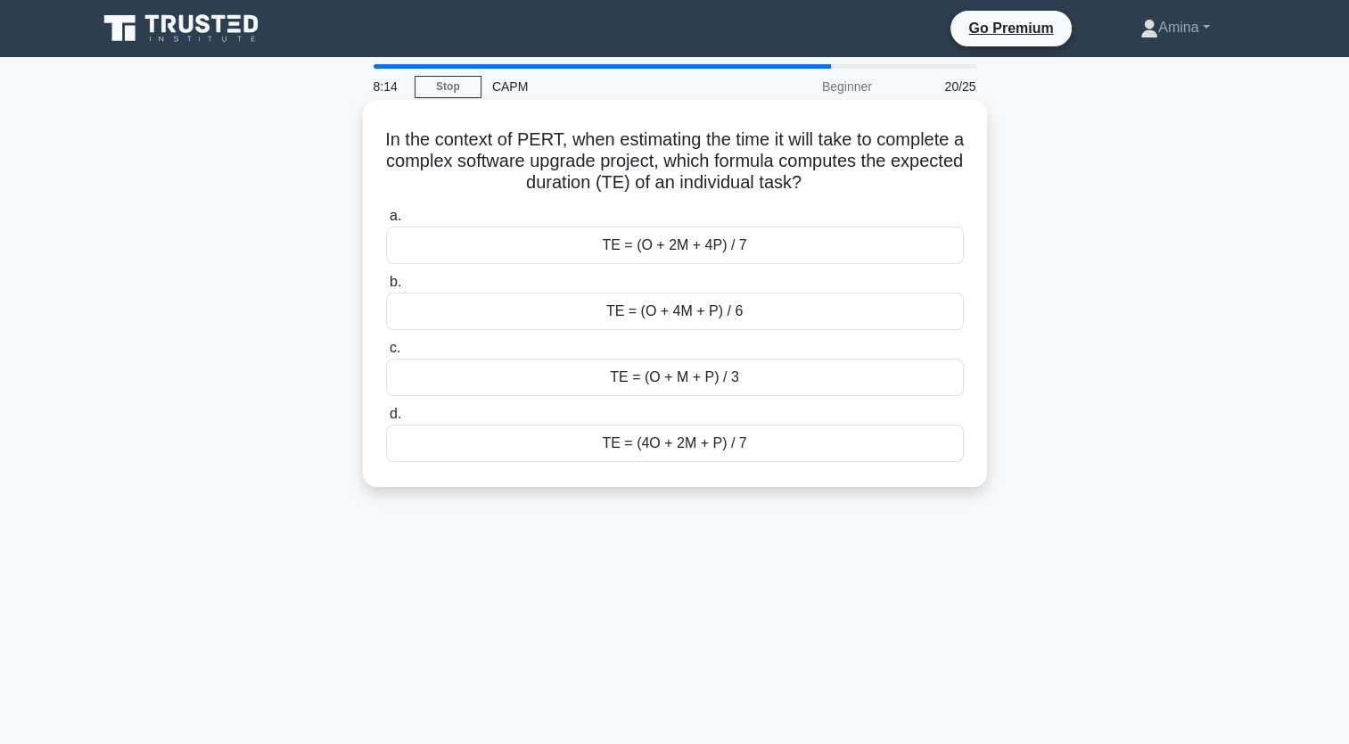
click at [683, 373] on div "TE = (O + M + P) / 3" at bounding box center [675, 376] width 578 height 37
click at [386, 354] on input "c. TE = (O + M + P) / 3" at bounding box center [386, 348] width 0 height 12
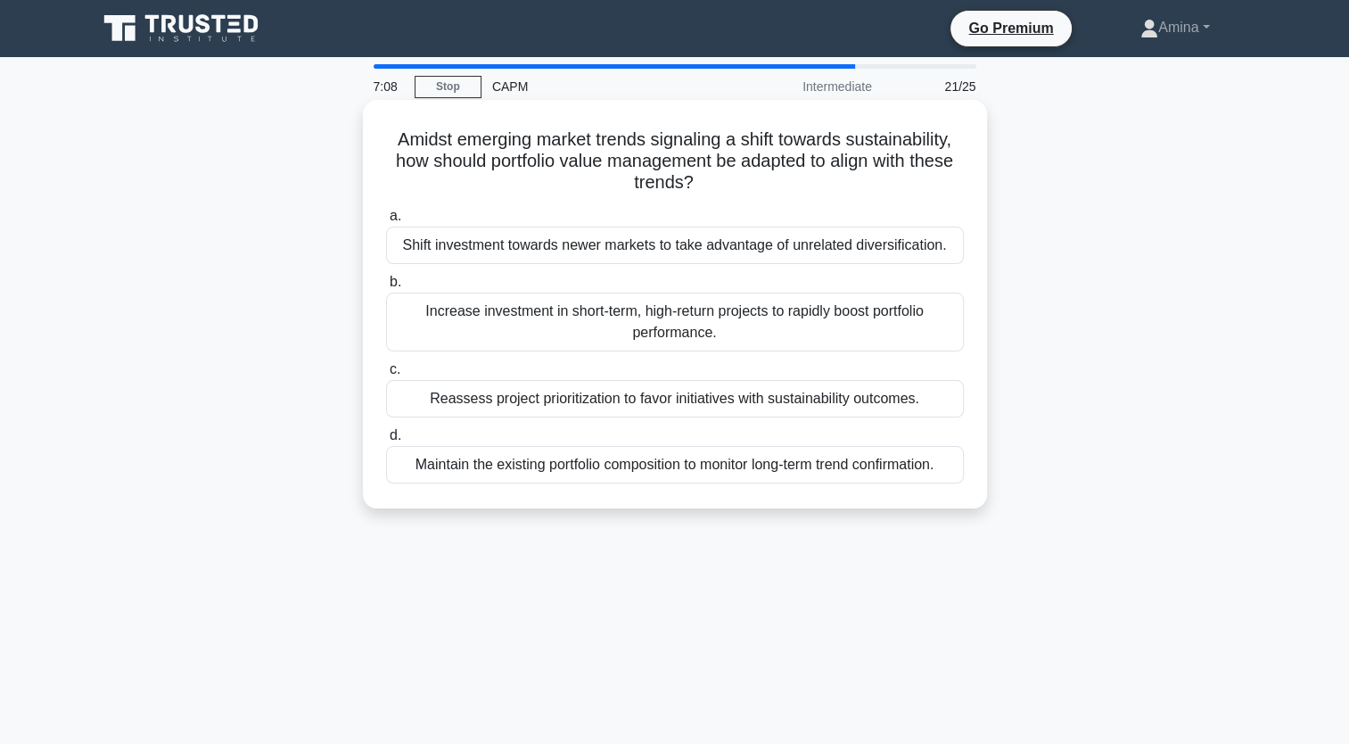
click at [657, 397] on div "Reassess project prioritization to favor initiatives with sustainability outcom…" at bounding box center [675, 398] width 578 height 37
click at [386, 375] on input "c. Reassess project prioritization to favor initiatives with sustainability out…" at bounding box center [386, 370] width 0 height 12
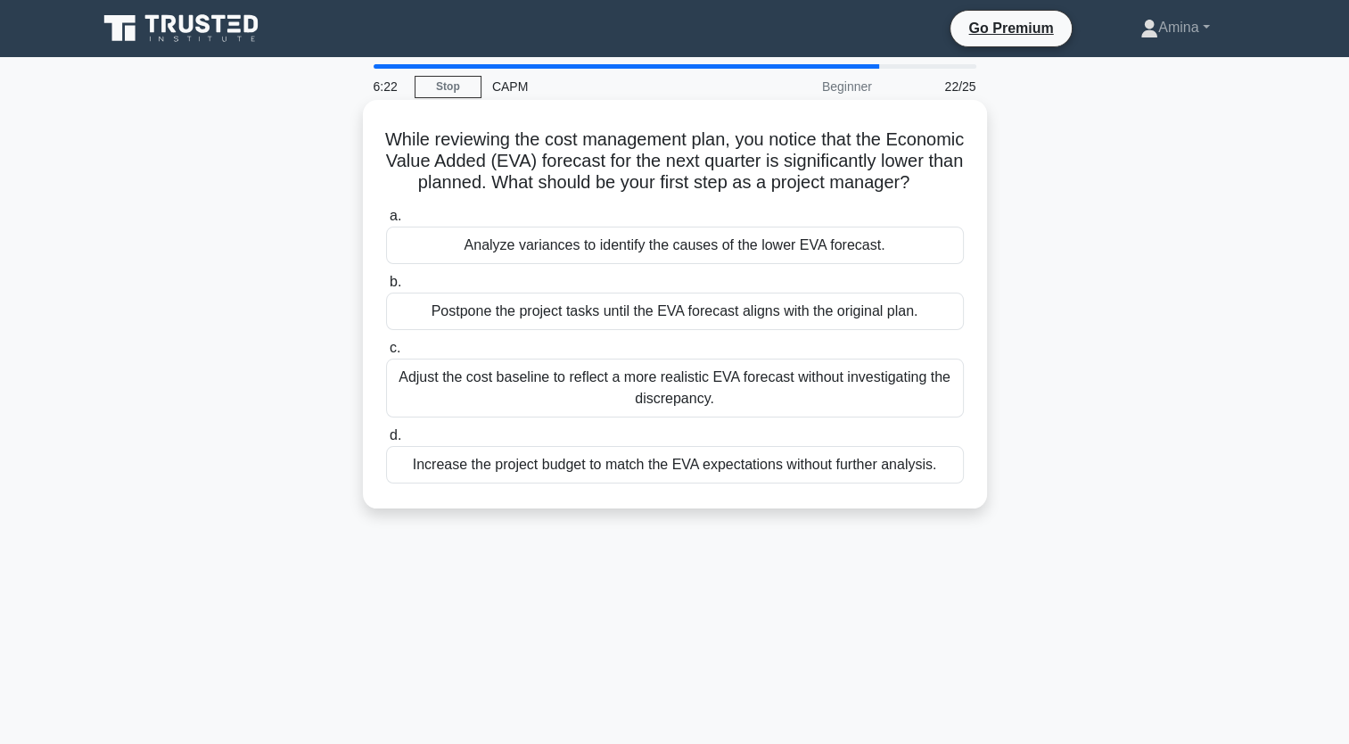
click at [647, 263] on div "Analyze variances to identify the causes of the lower EVA forecast." at bounding box center [675, 244] width 578 height 37
click at [386, 222] on input "a. Analyze variances to identify the causes of the lower EVA forecast." at bounding box center [386, 216] width 0 height 12
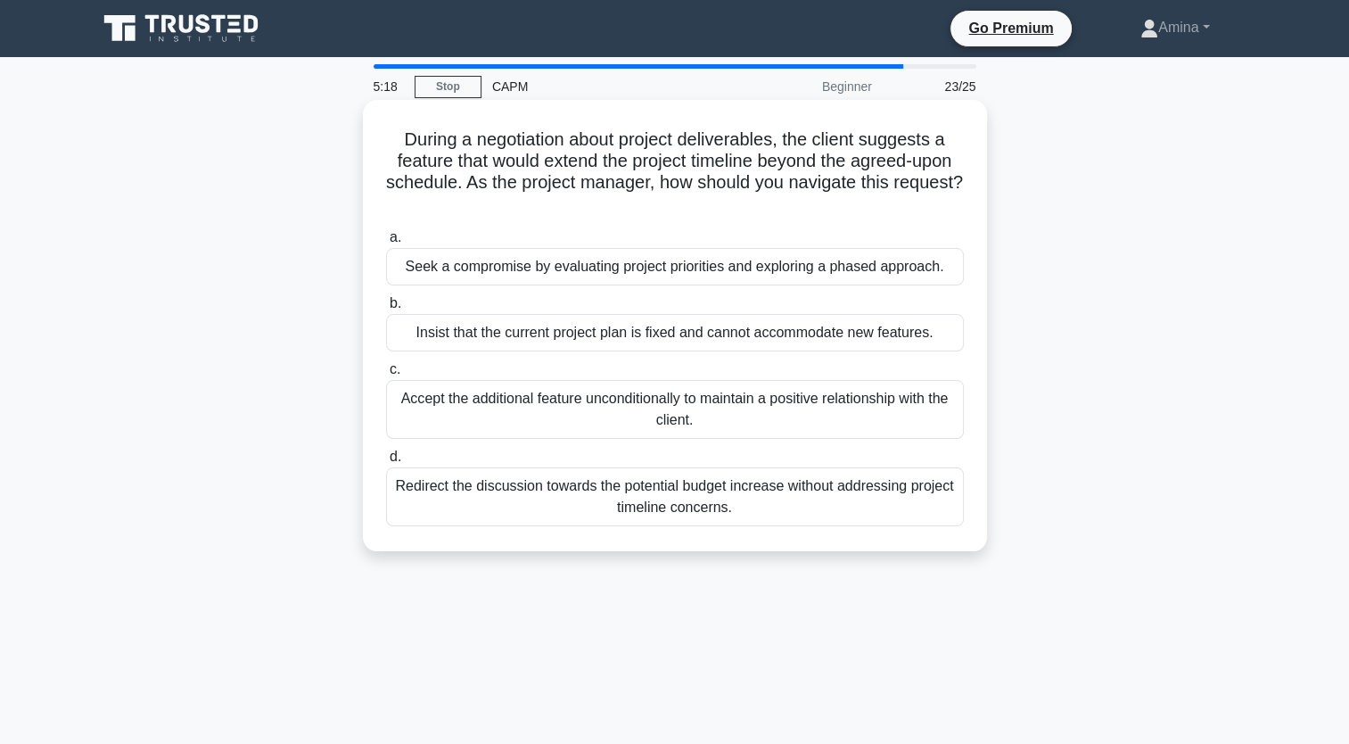
click at [726, 269] on div "Seek a compromise by evaluating project priorities and exploring a phased appro…" at bounding box center [675, 266] width 578 height 37
click at [386, 243] on input "a. Seek a compromise by evaluating project priorities and exploring a phased ap…" at bounding box center [386, 238] width 0 height 12
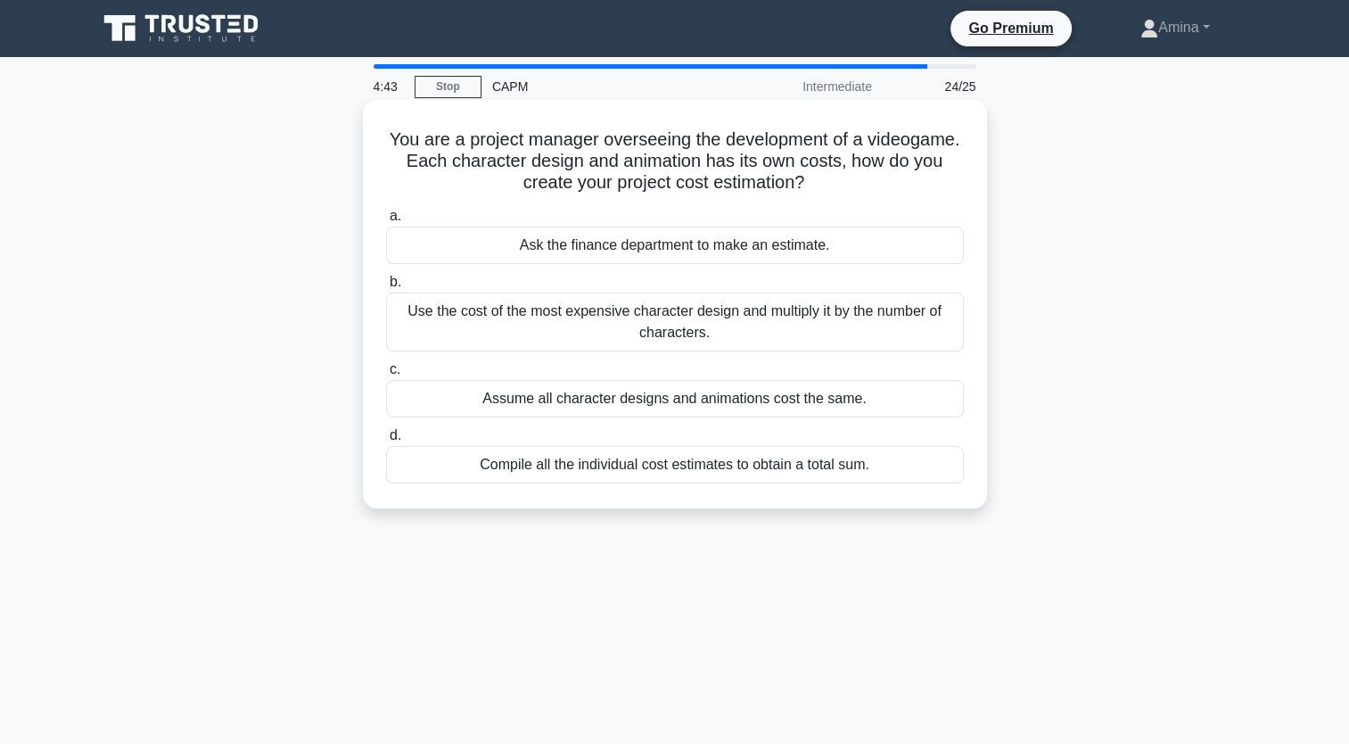
click at [661, 462] on div "Compile all the individual cost estimates to obtain a total sum." at bounding box center [675, 464] width 578 height 37
click at [386, 441] on input "d. Compile all the individual cost estimates to obtain a total sum." at bounding box center [386, 436] width 0 height 12
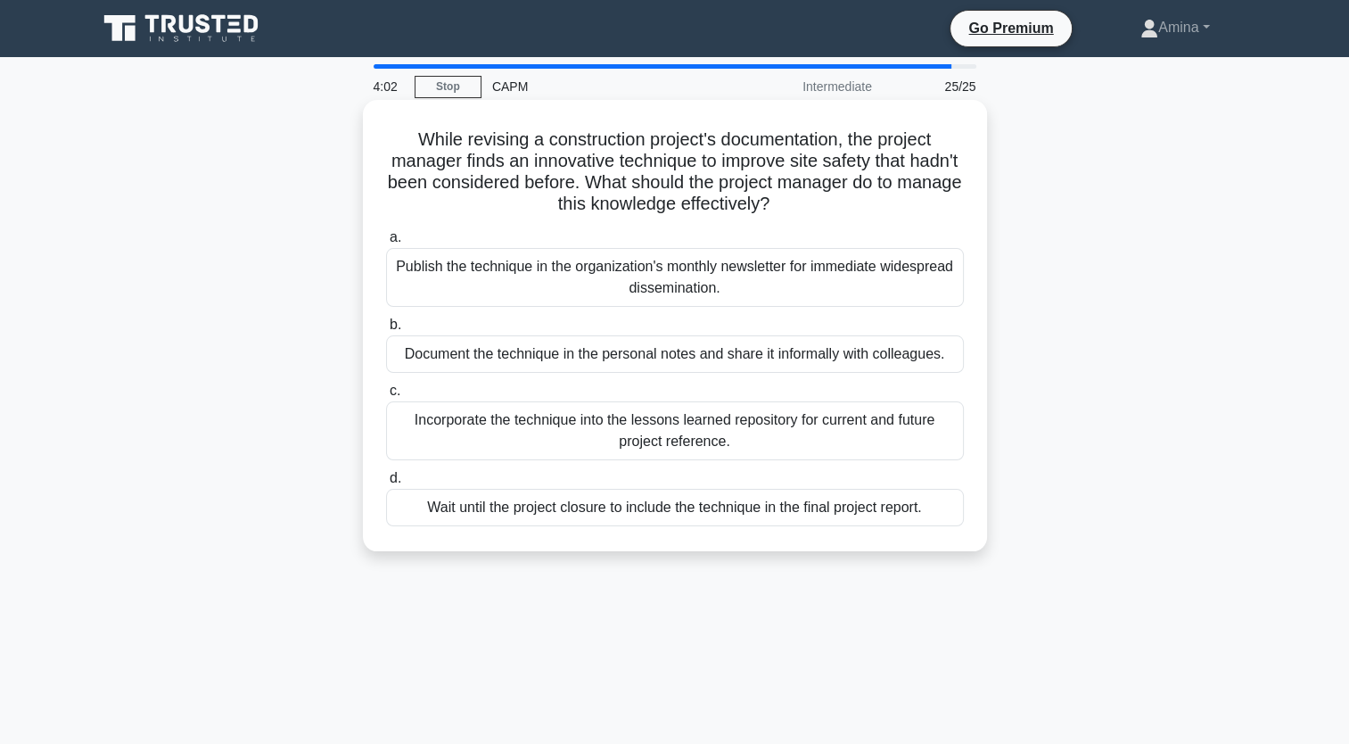
click at [610, 427] on div "Incorporate the technique into the lessons learned repository for current and f…" at bounding box center [675, 430] width 578 height 59
click at [386, 397] on input "c. Incorporate the technique into the lessons learned repository for current an…" at bounding box center [386, 391] width 0 height 12
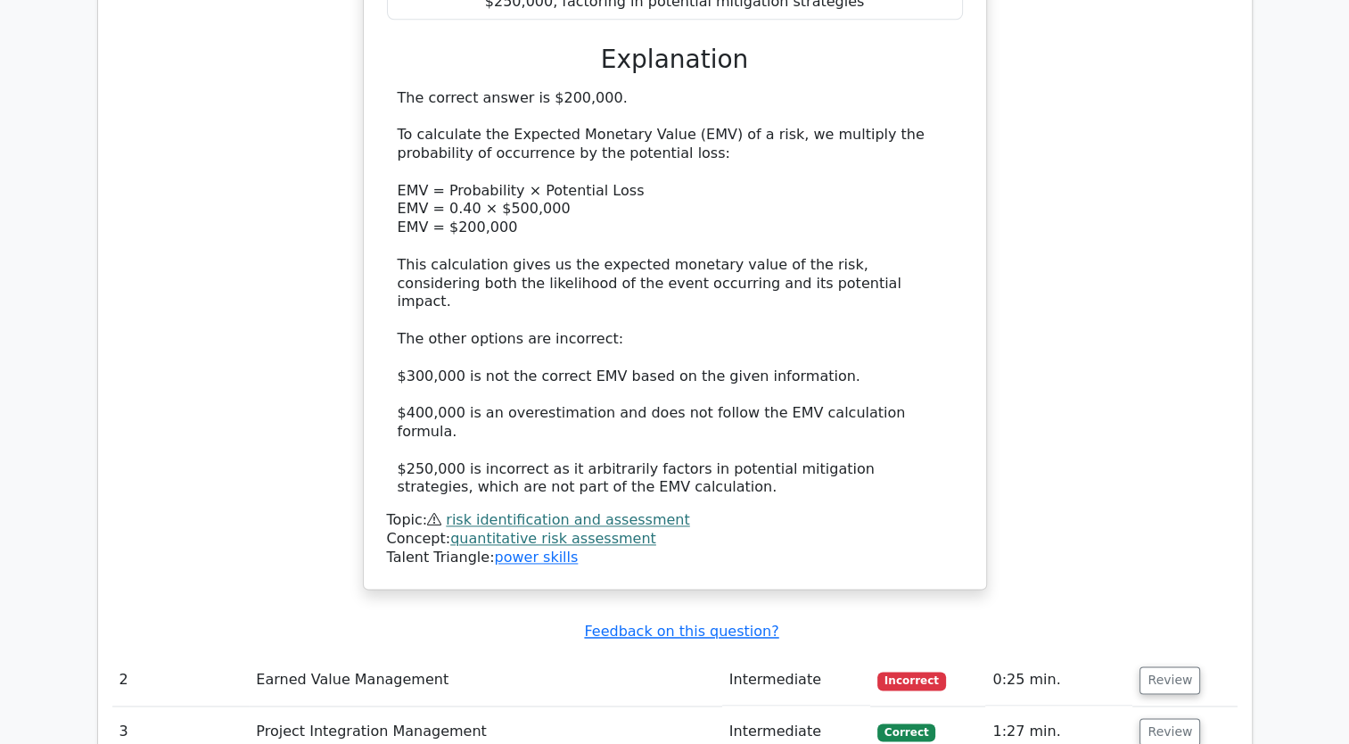
scroll to position [2497, 0]
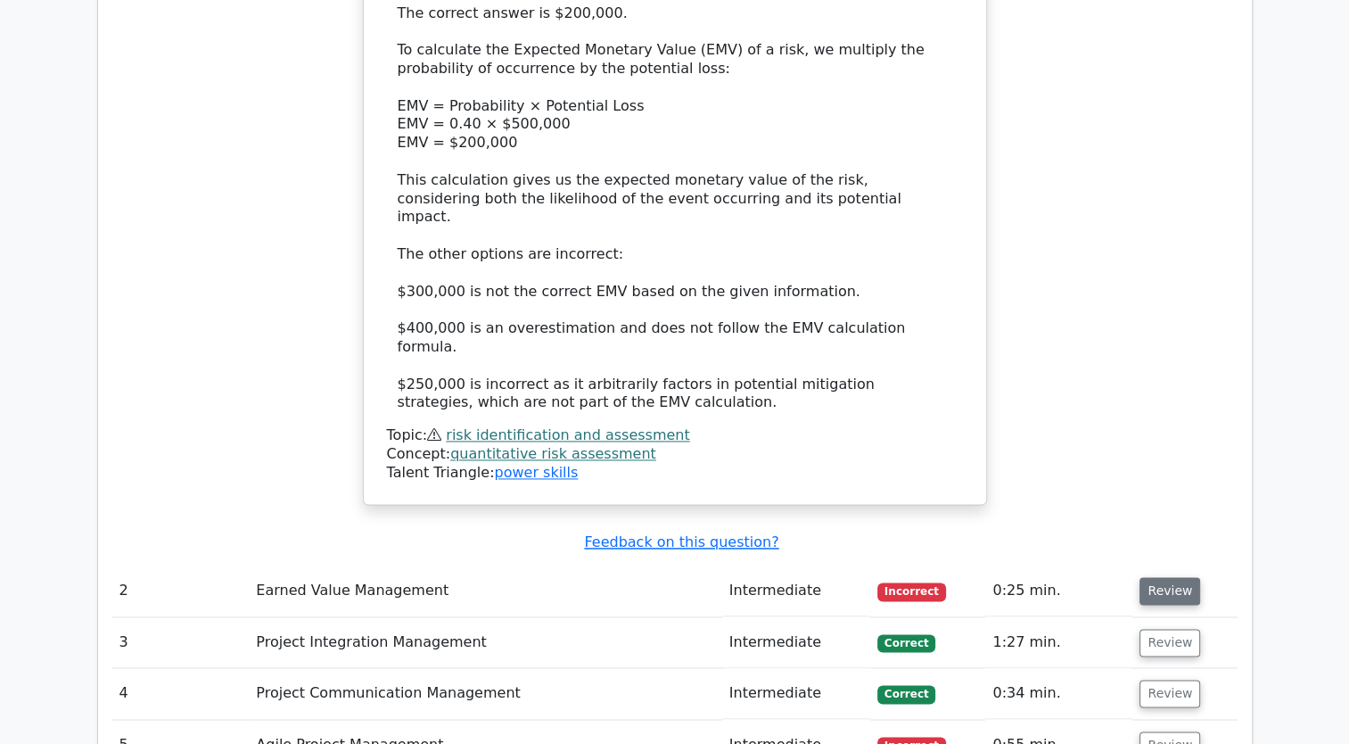
click at [1165, 577] on button "Review" at bounding box center [1170, 591] width 61 height 28
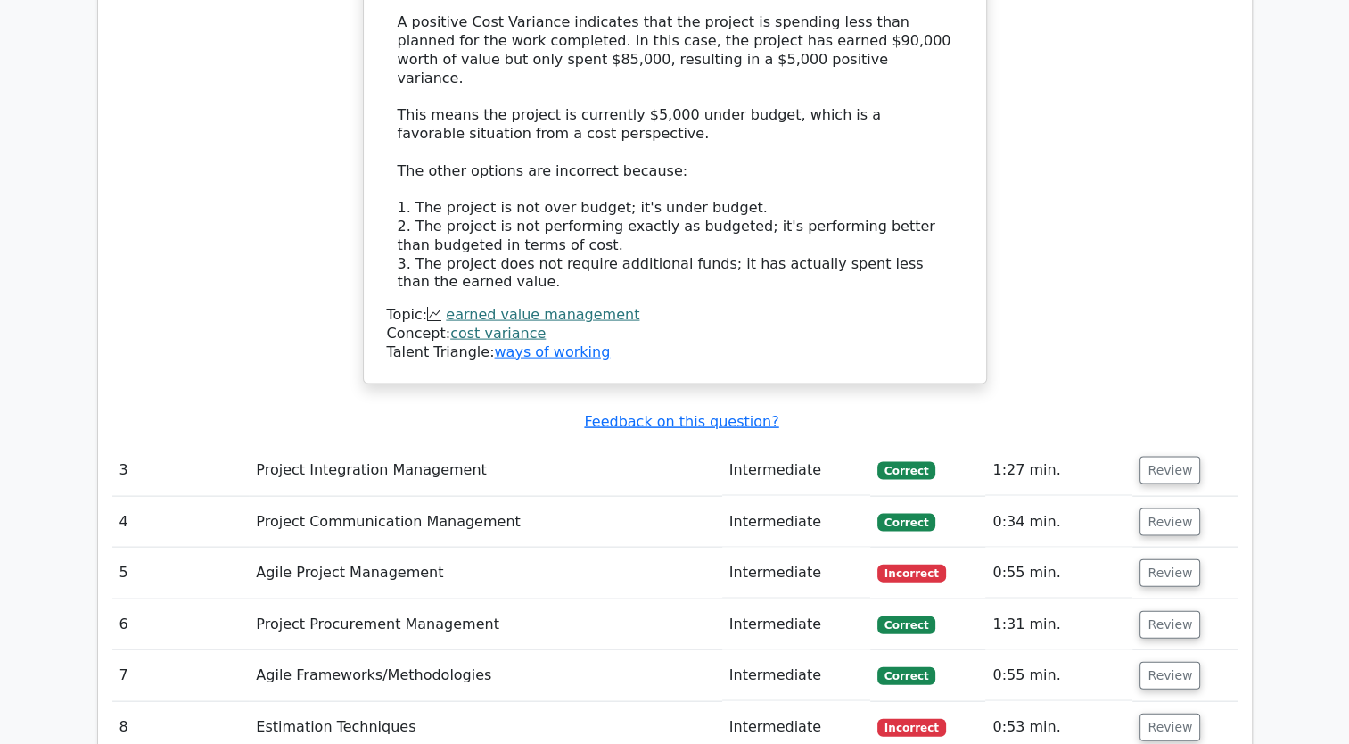
scroll to position [3834, 0]
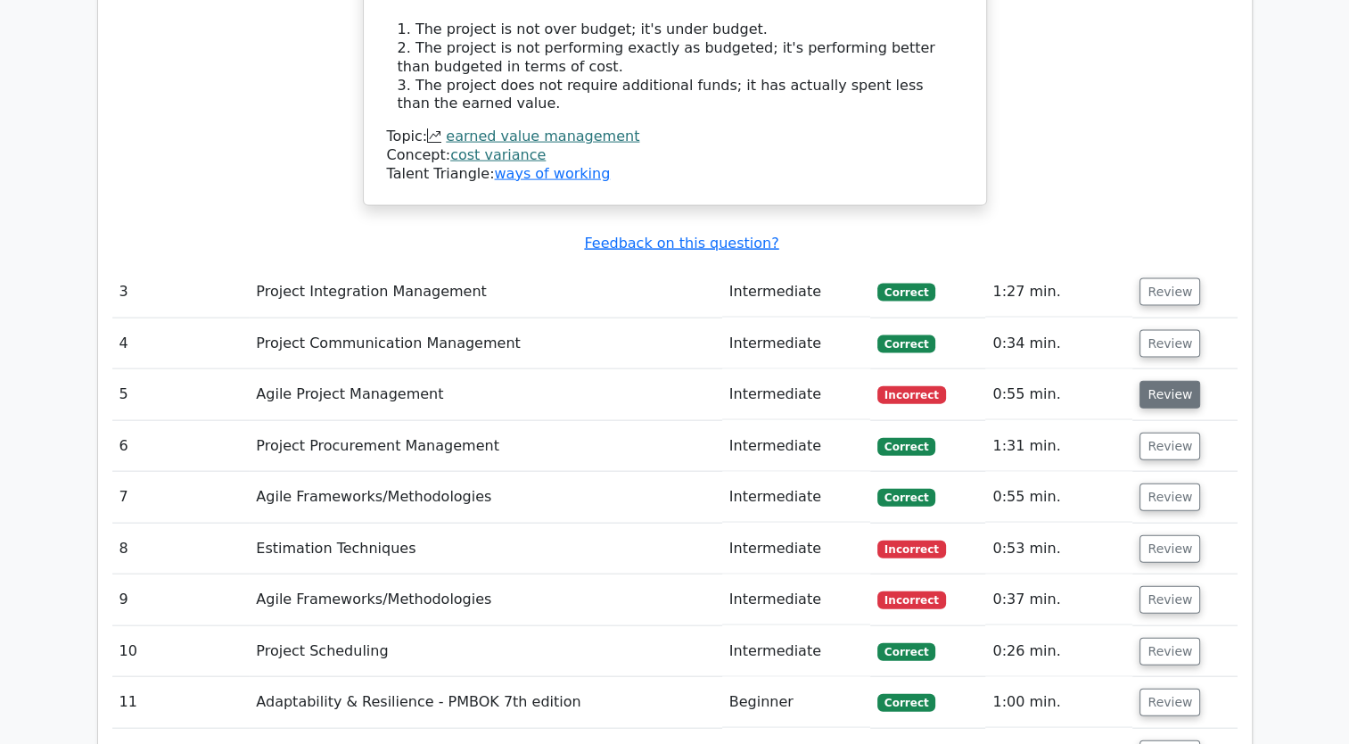
click at [1171, 381] on button "Review" at bounding box center [1170, 395] width 61 height 28
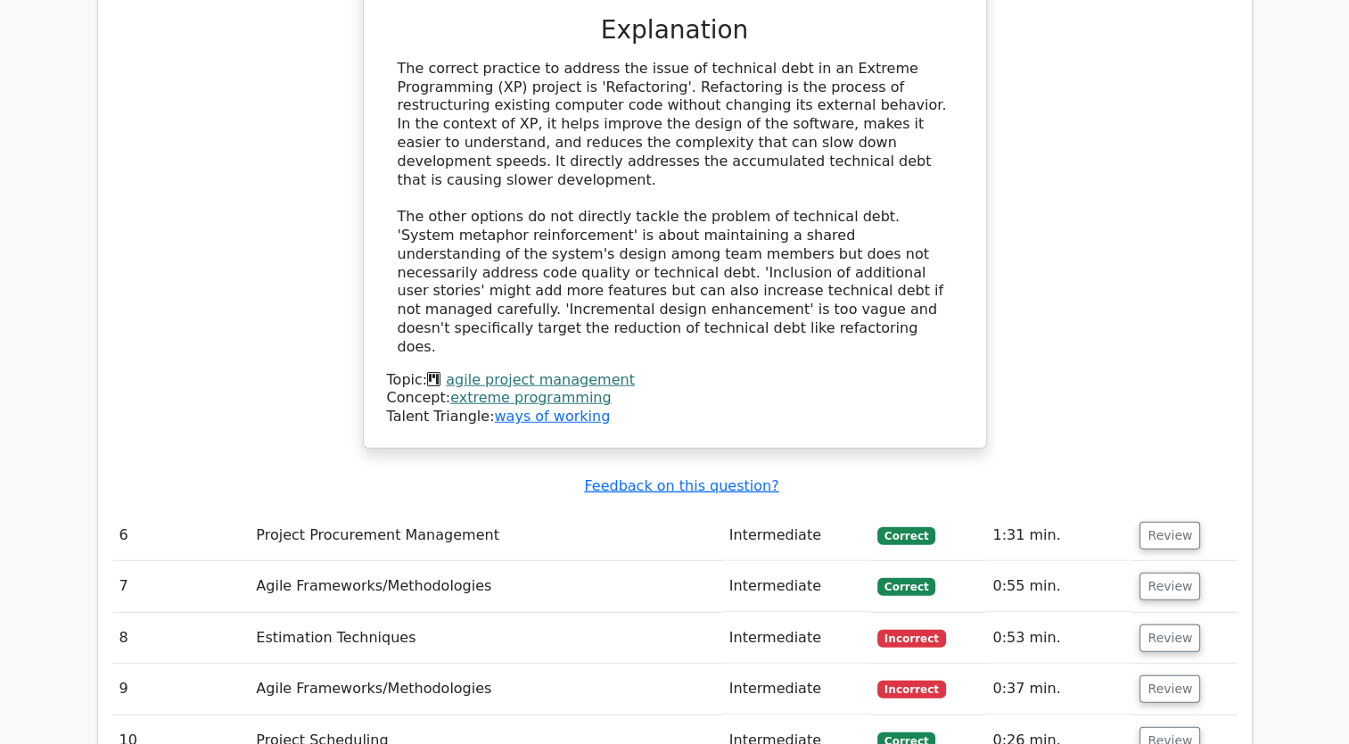
scroll to position [4637, 0]
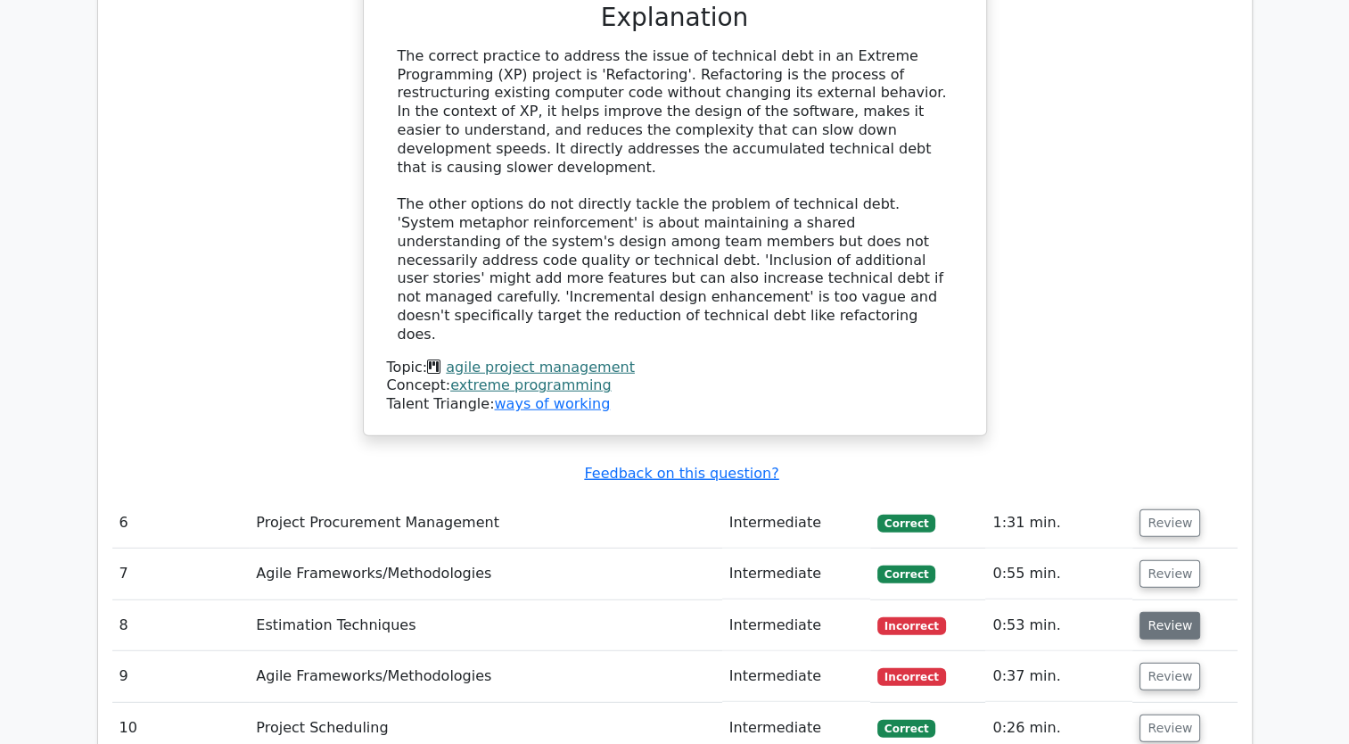
click at [1161, 612] on button "Review" at bounding box center [1170, 626] width 61 height 28
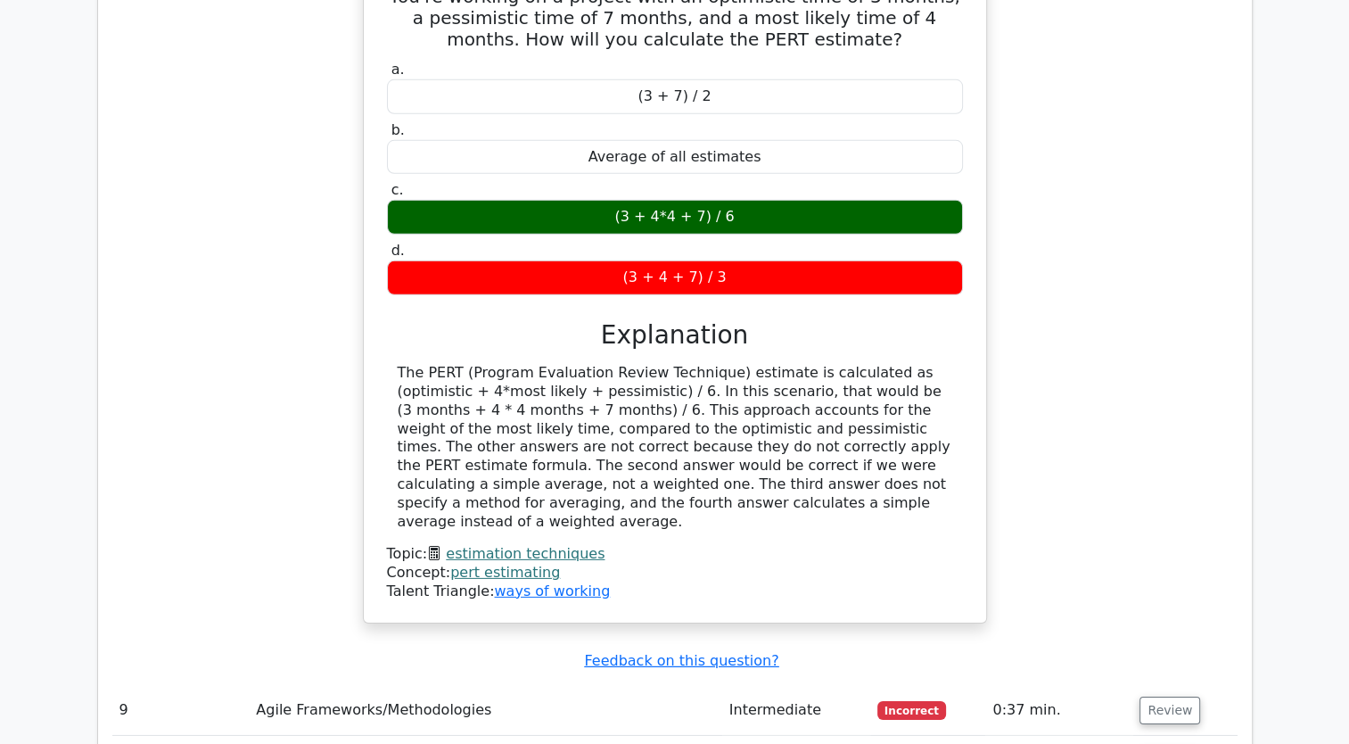
scroll to position [5439, 0]
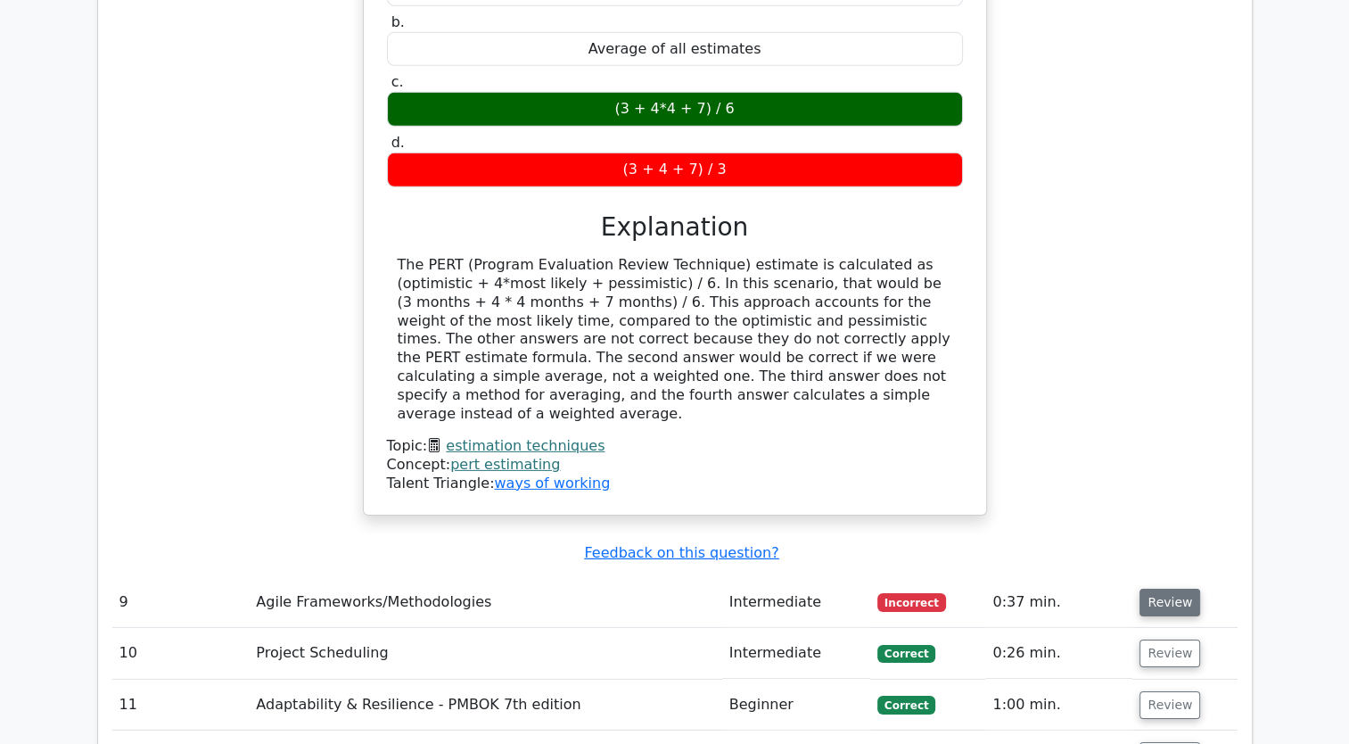
click at [1184, 589] on button "Review" at bounding box center [1170, 603] width 61 height 28
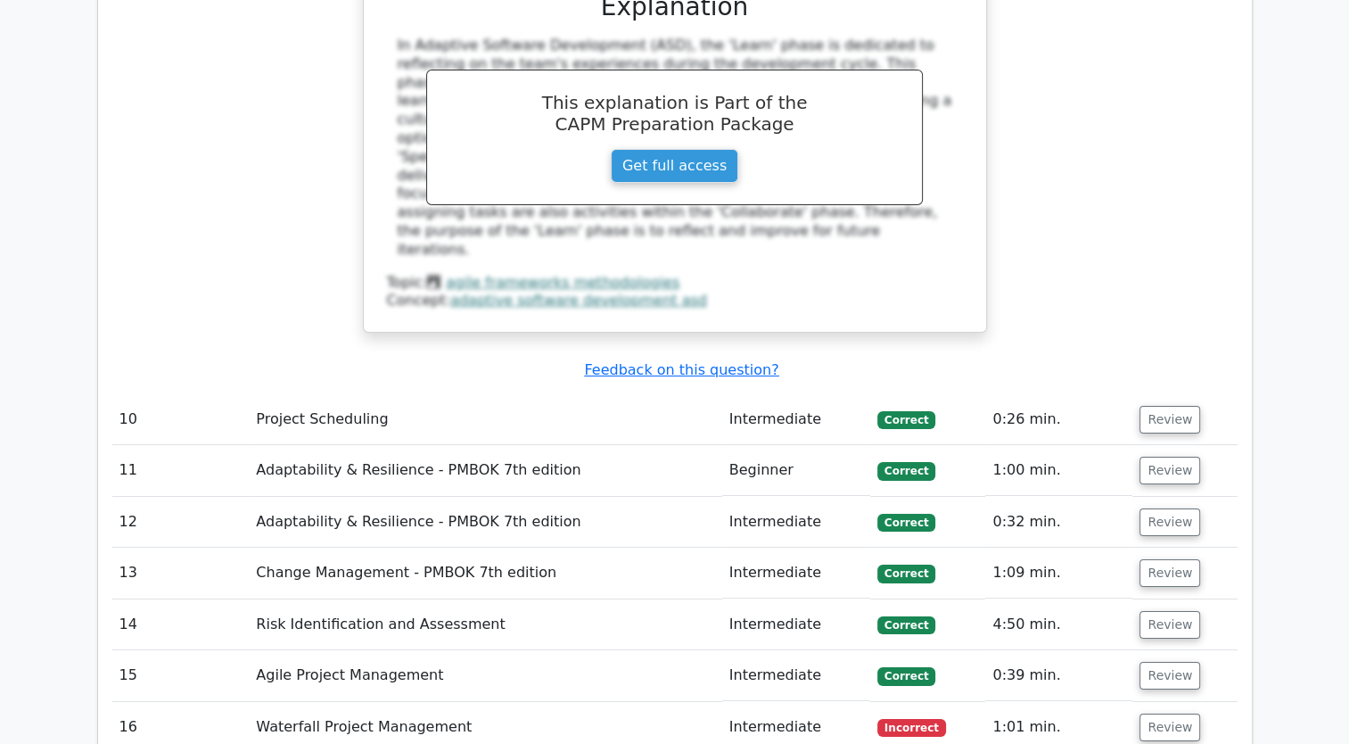
scroll to position [6420, 0]
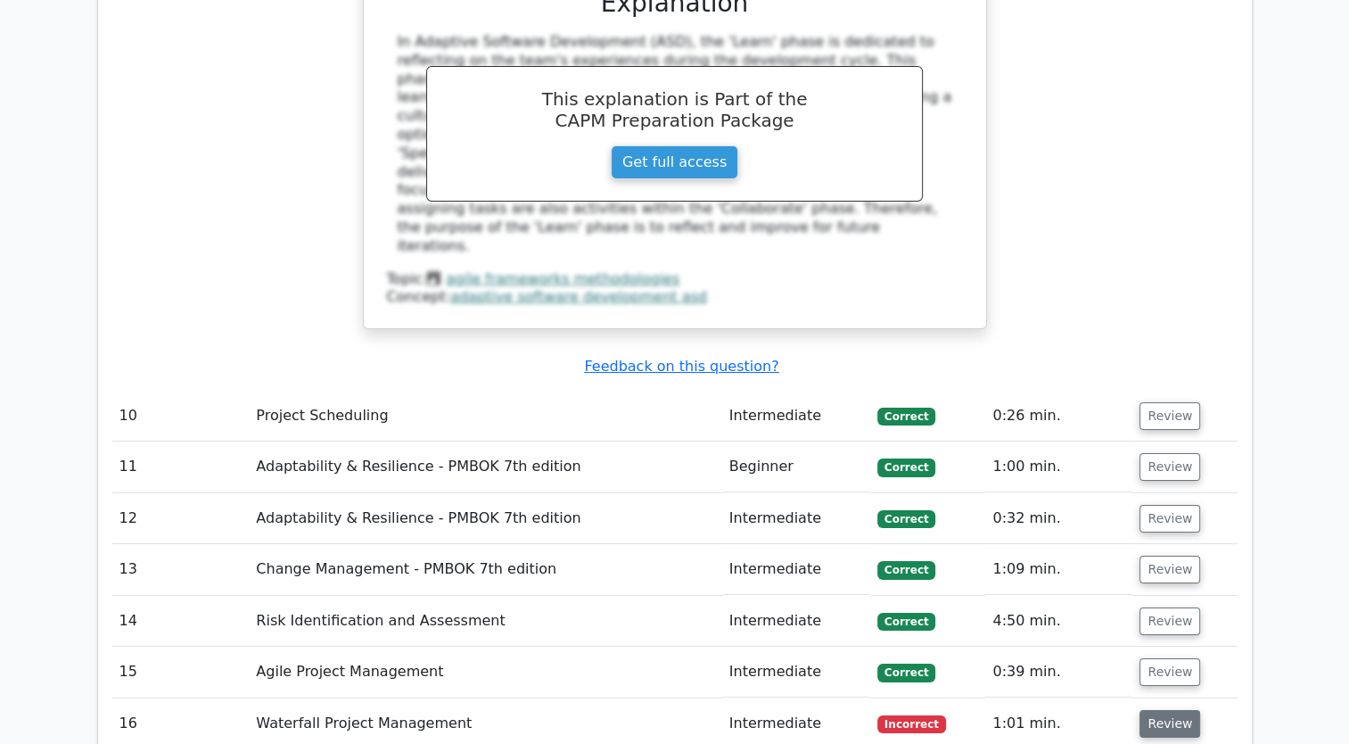
click at [1151, 710] on button "Review" at bounding box center [1170, 724] width 61 height 28
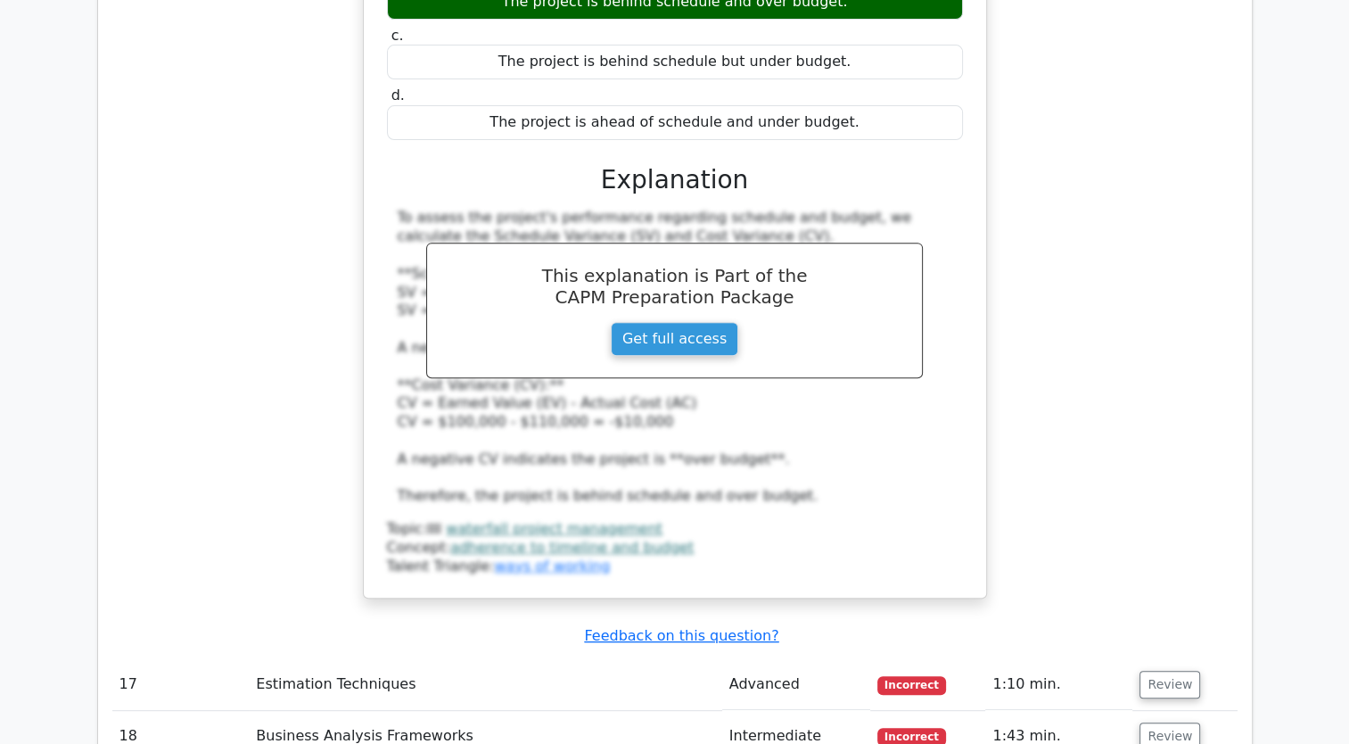
scroll to position [7401, 0]
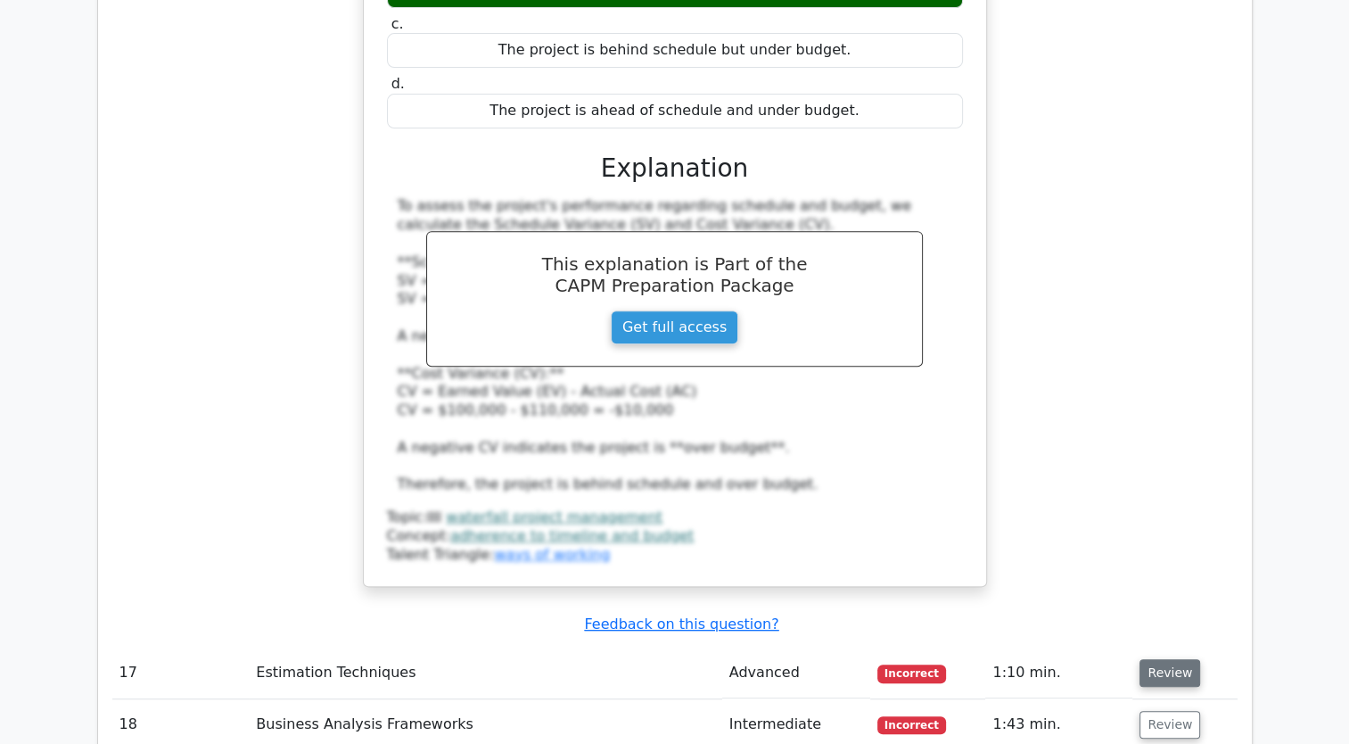
click at [1179, 659] on button "Review" at bounding box center [1170, 673] width 61 height 28
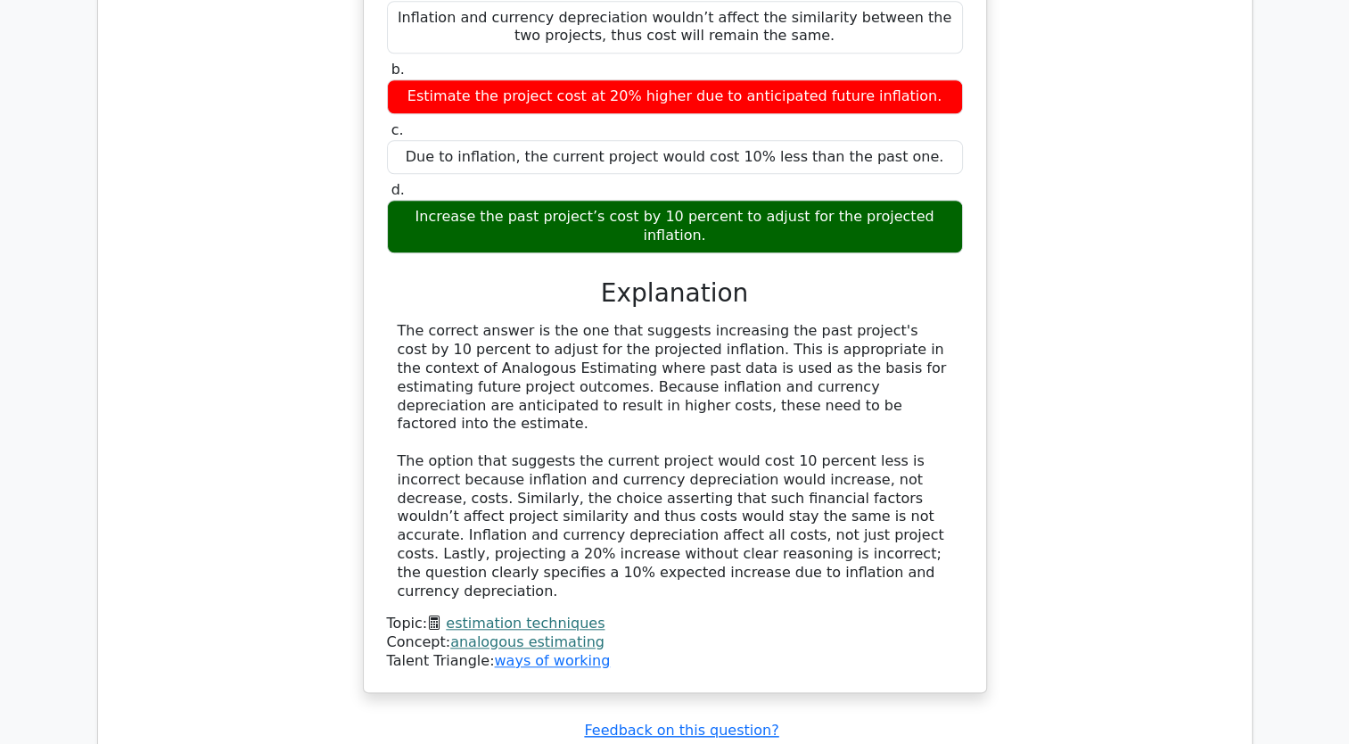
scroll to position [8293, 0]
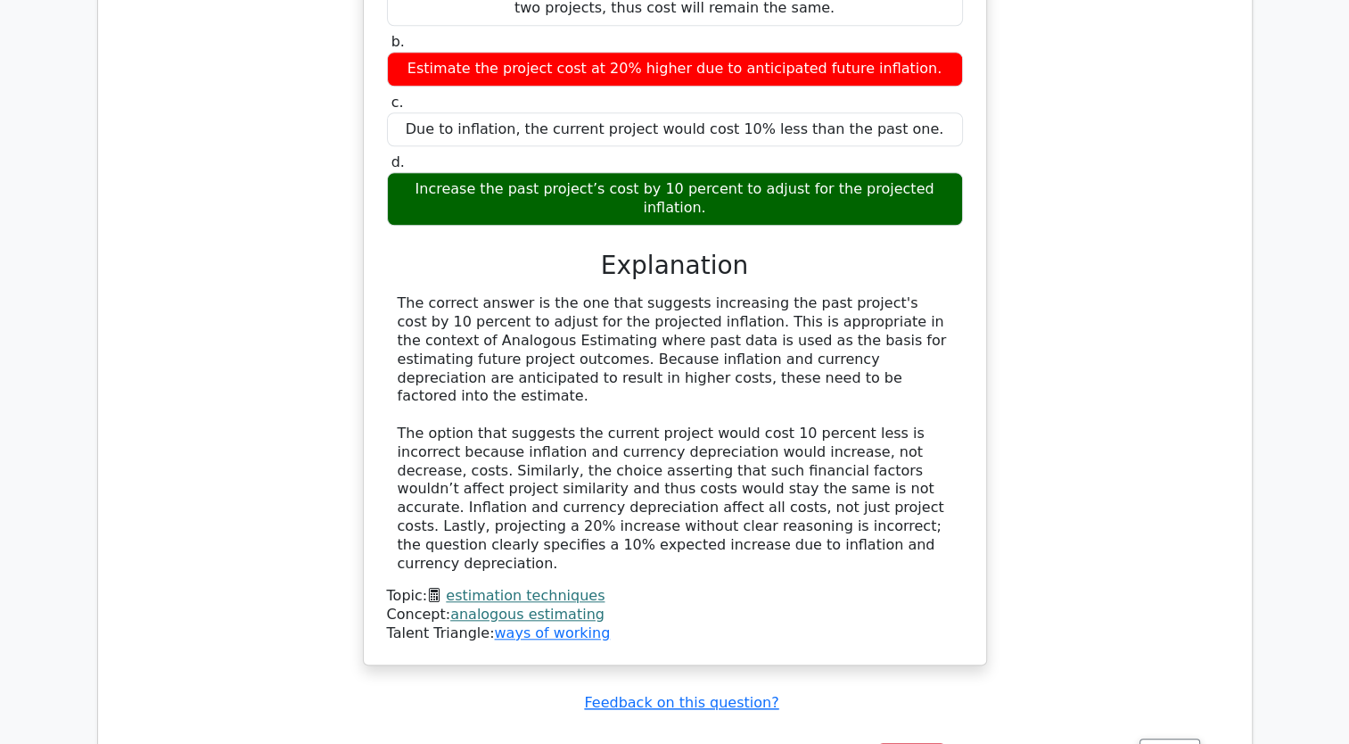
click at [1179, 738] on button "Review" at bounding box center [1170, 752] width 61 height 28
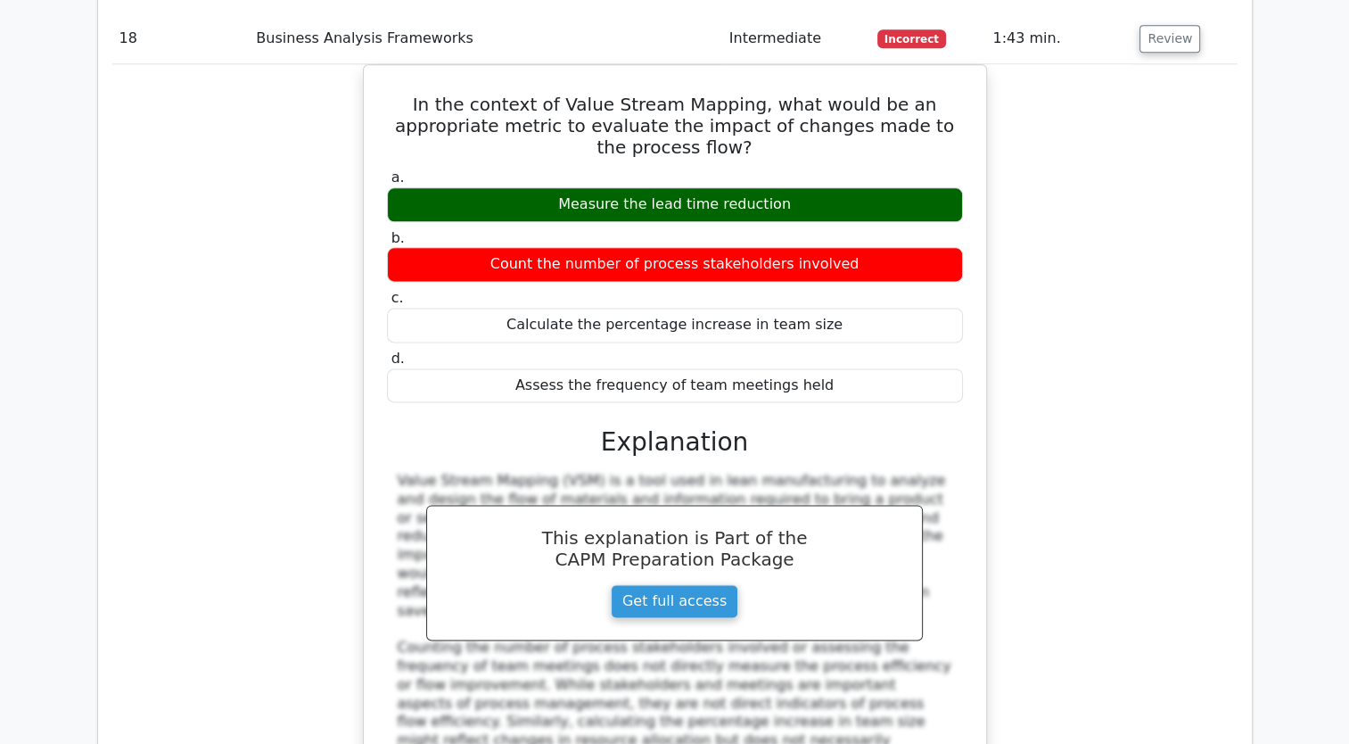
scroll to position [9184, 0]
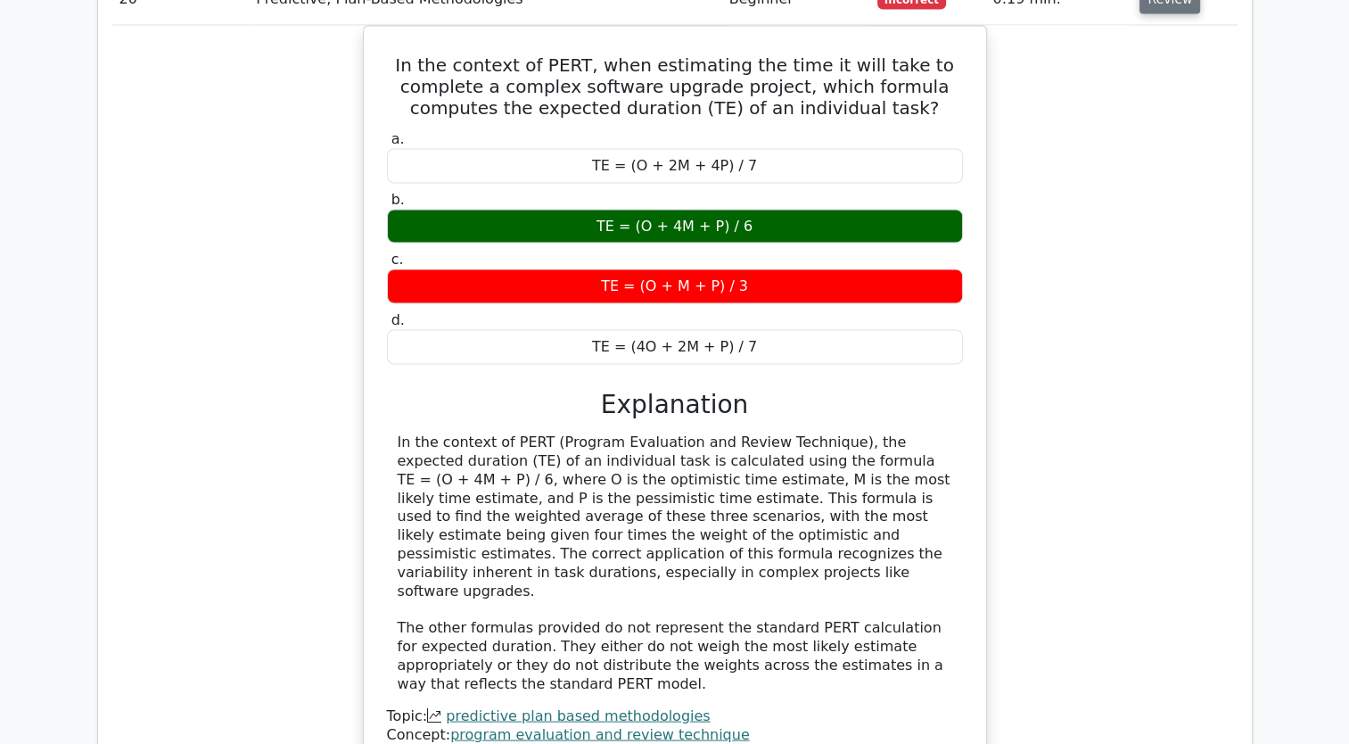
scroll to position [10076, 0]
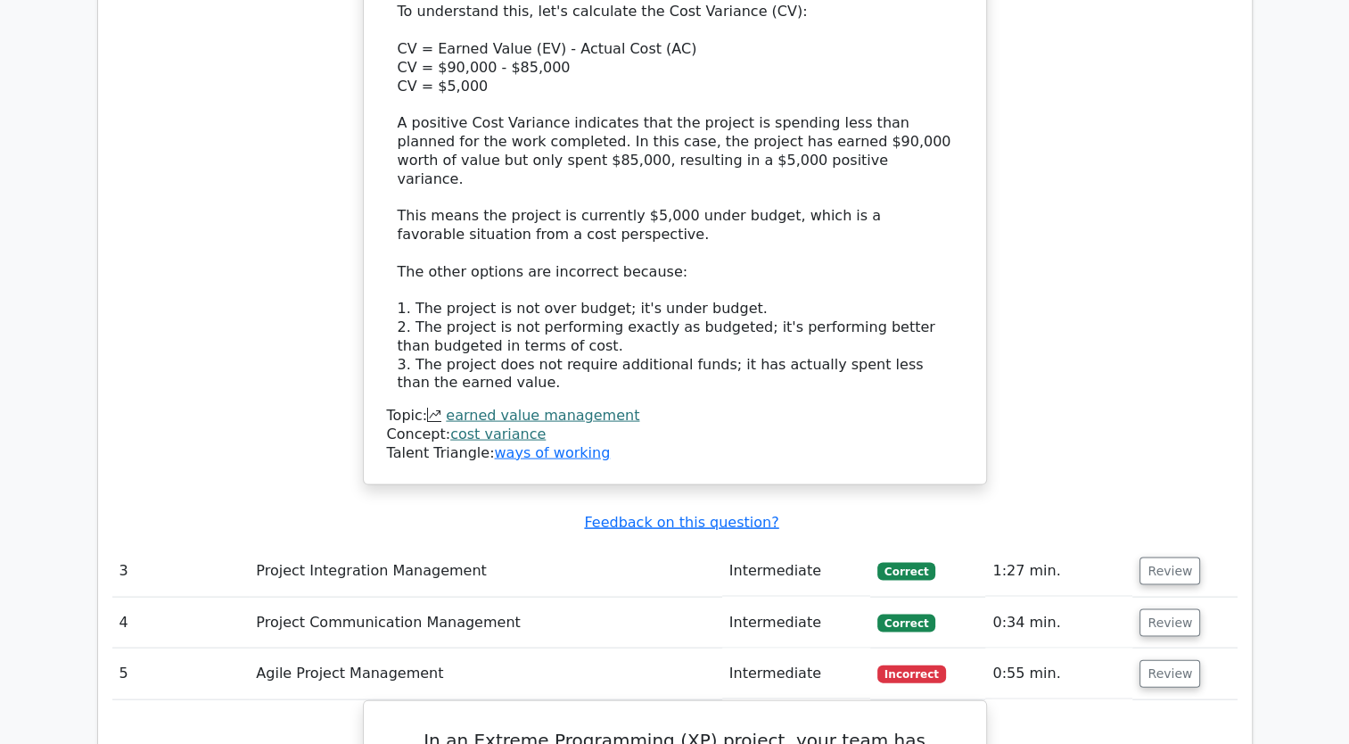
scroll to position [3712, 0]
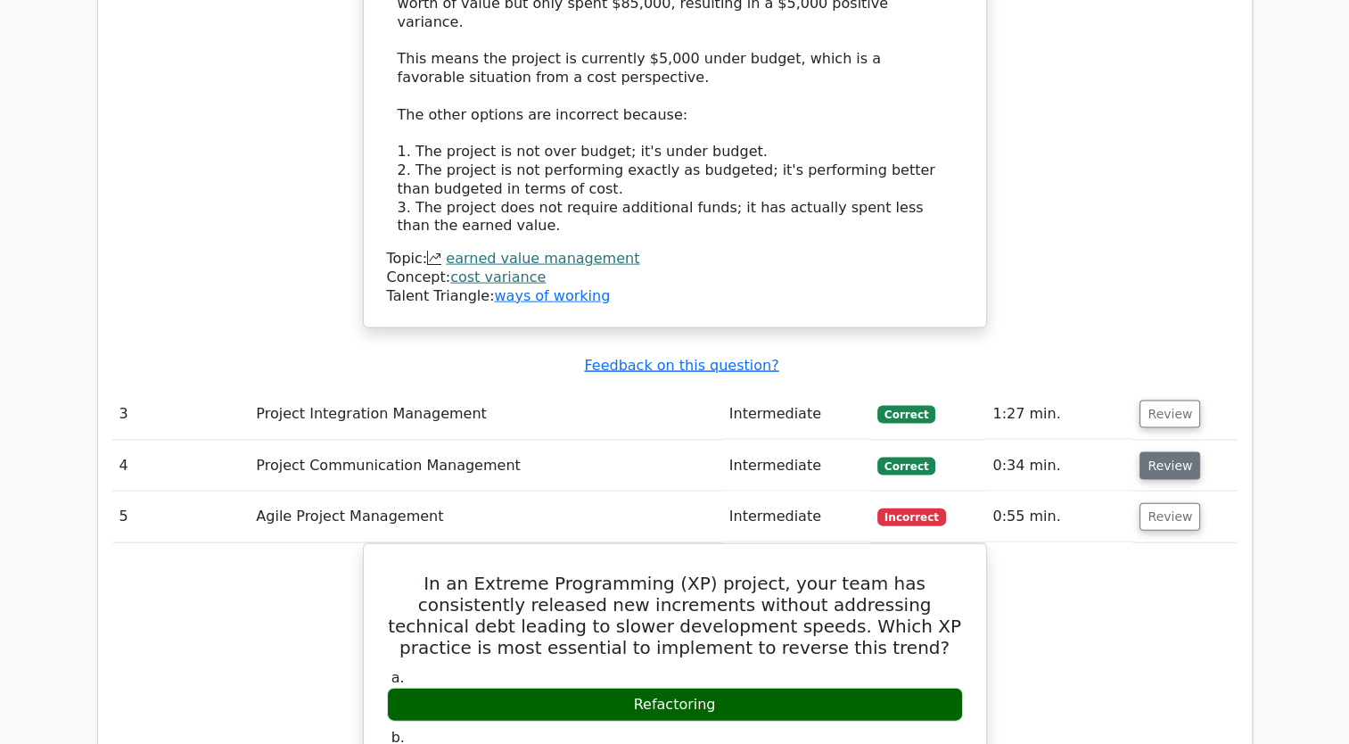
click at [1182, 452] on button "Review" at bounding box center [1170, 466] width 61 height 28
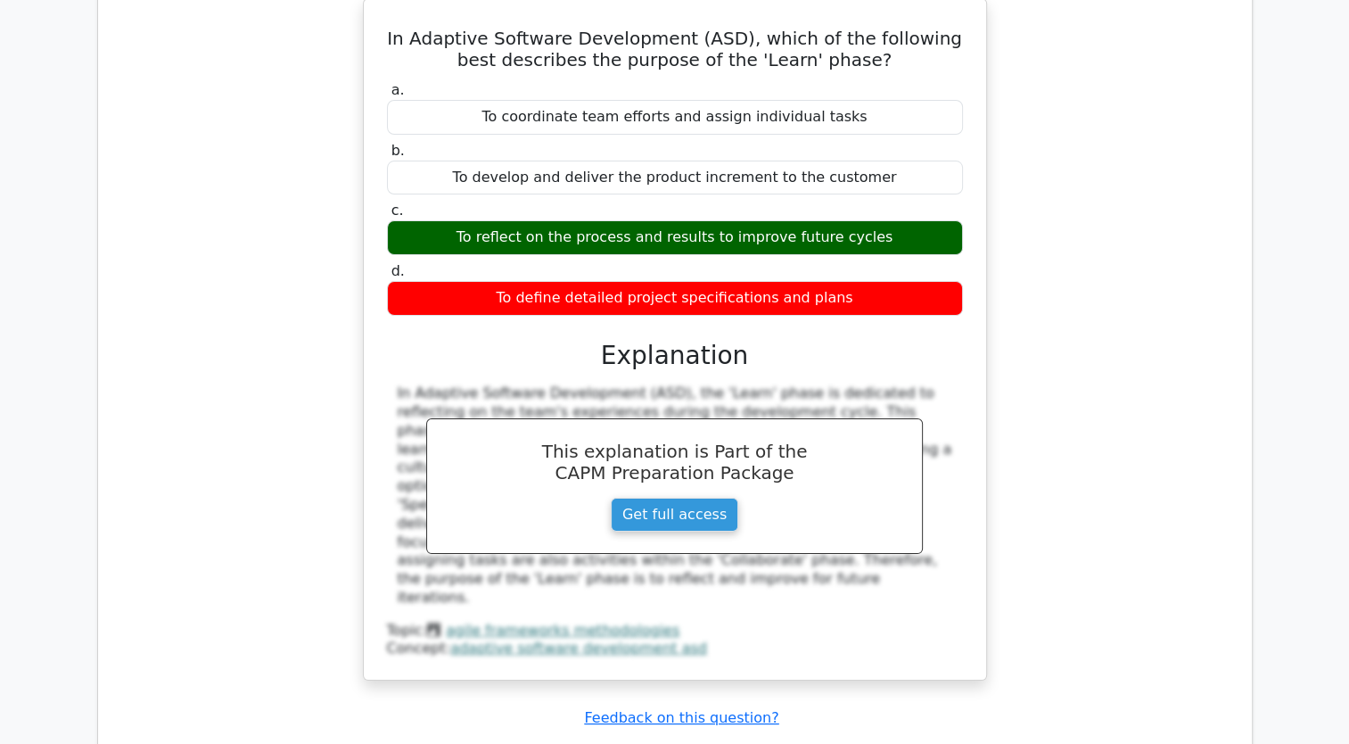
scroll to position [7011, 0]
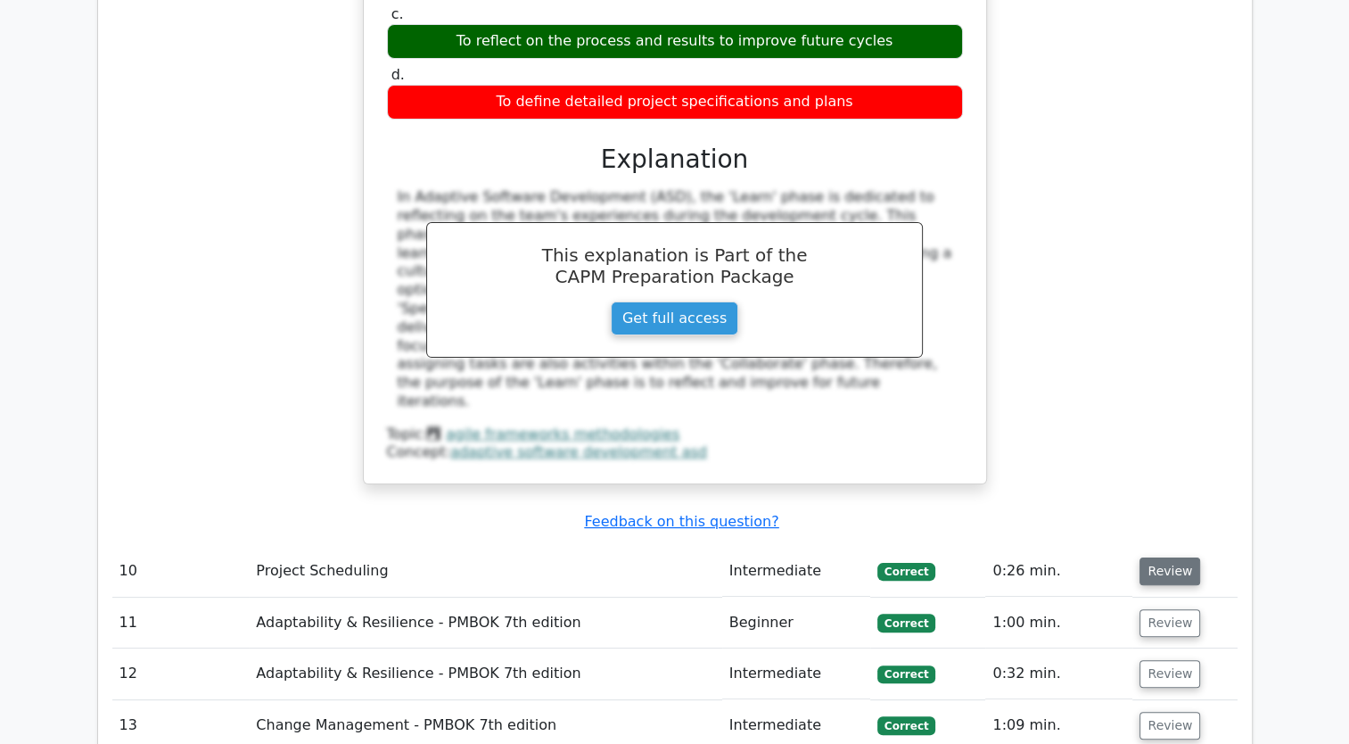
click at [1152, 557] on button "Review" at bounding box center [1170, 571] width 61 height 28
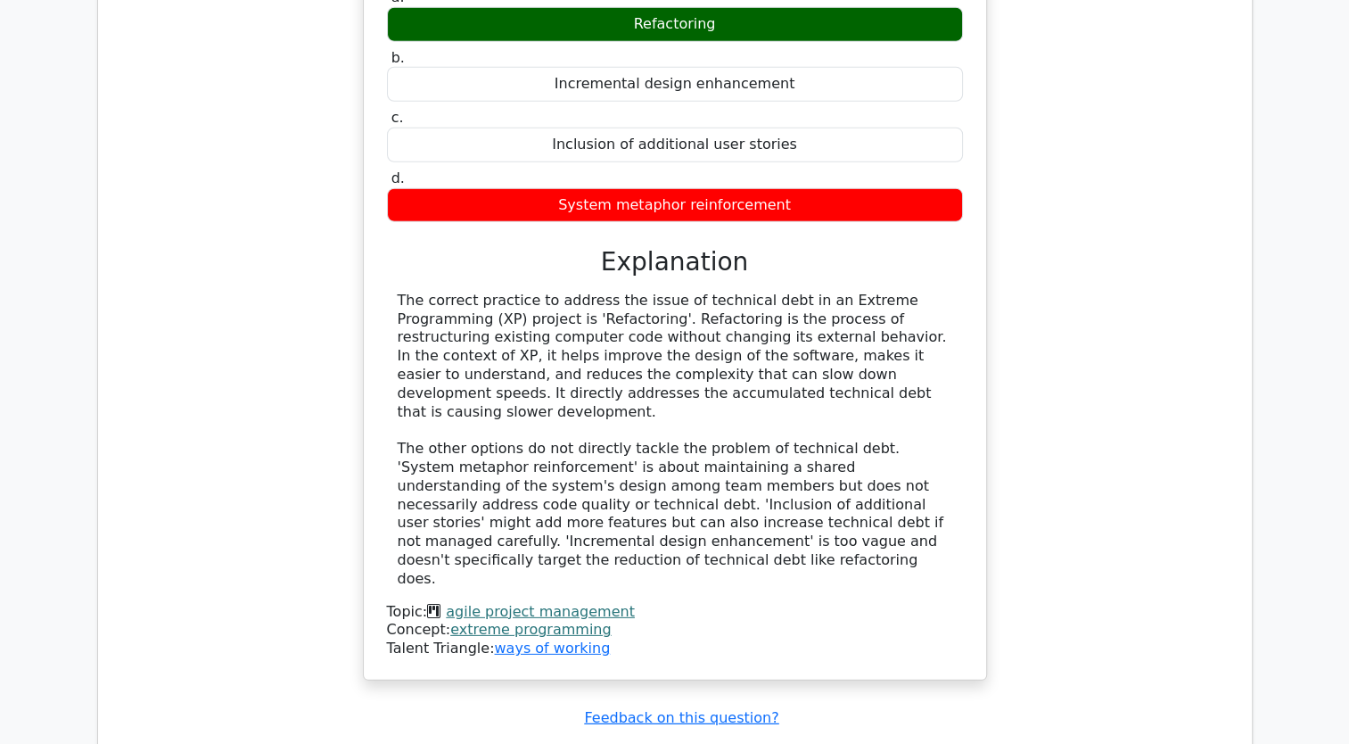
scroll to position [5228, 0]
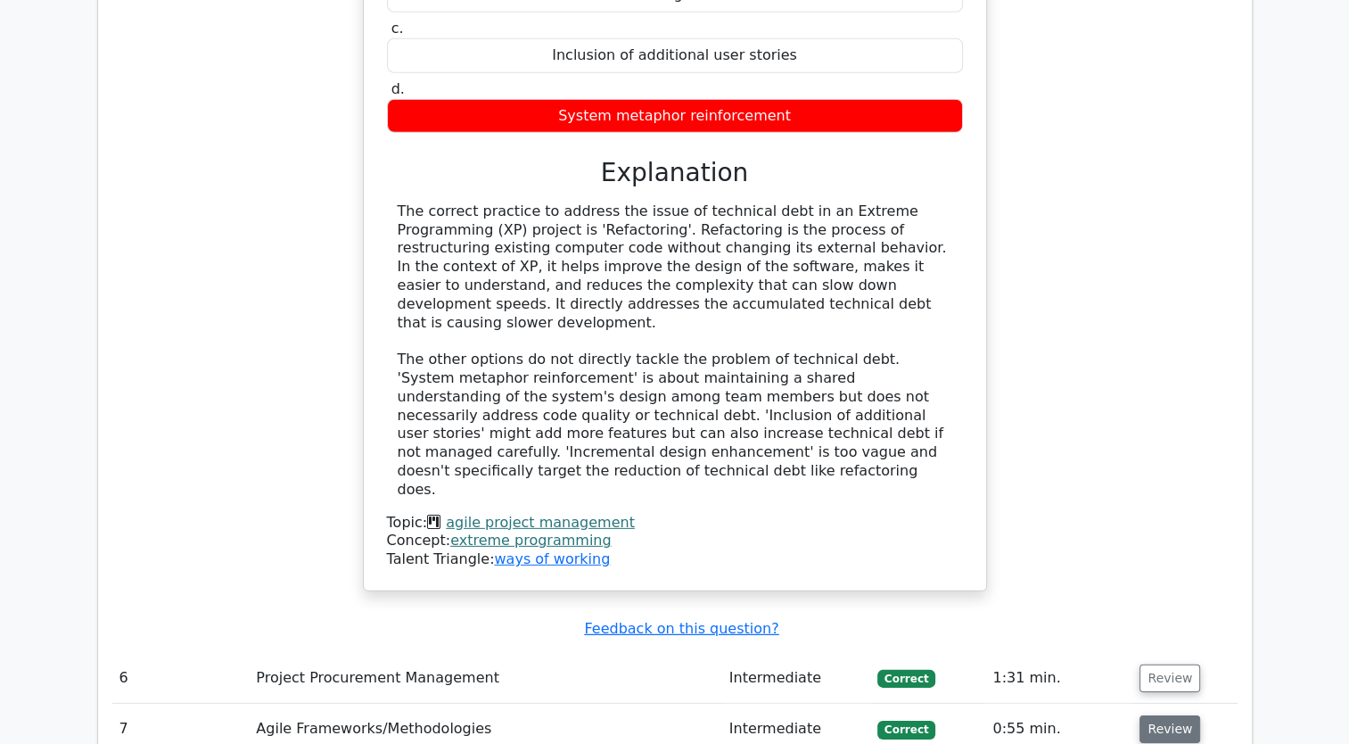
click at [1165, 715] on button "Review" at bounding box center [1170, 729] width 61 height 28
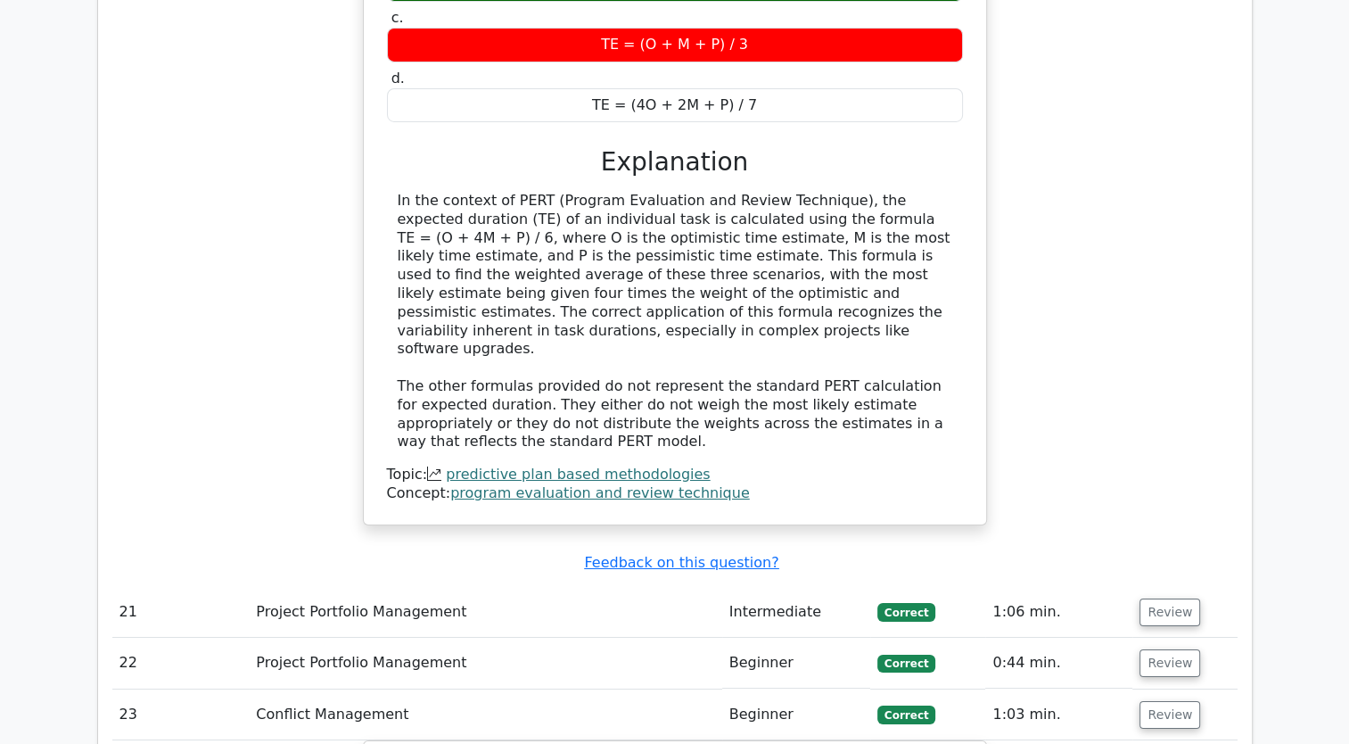
scroll to position [12718, 0]
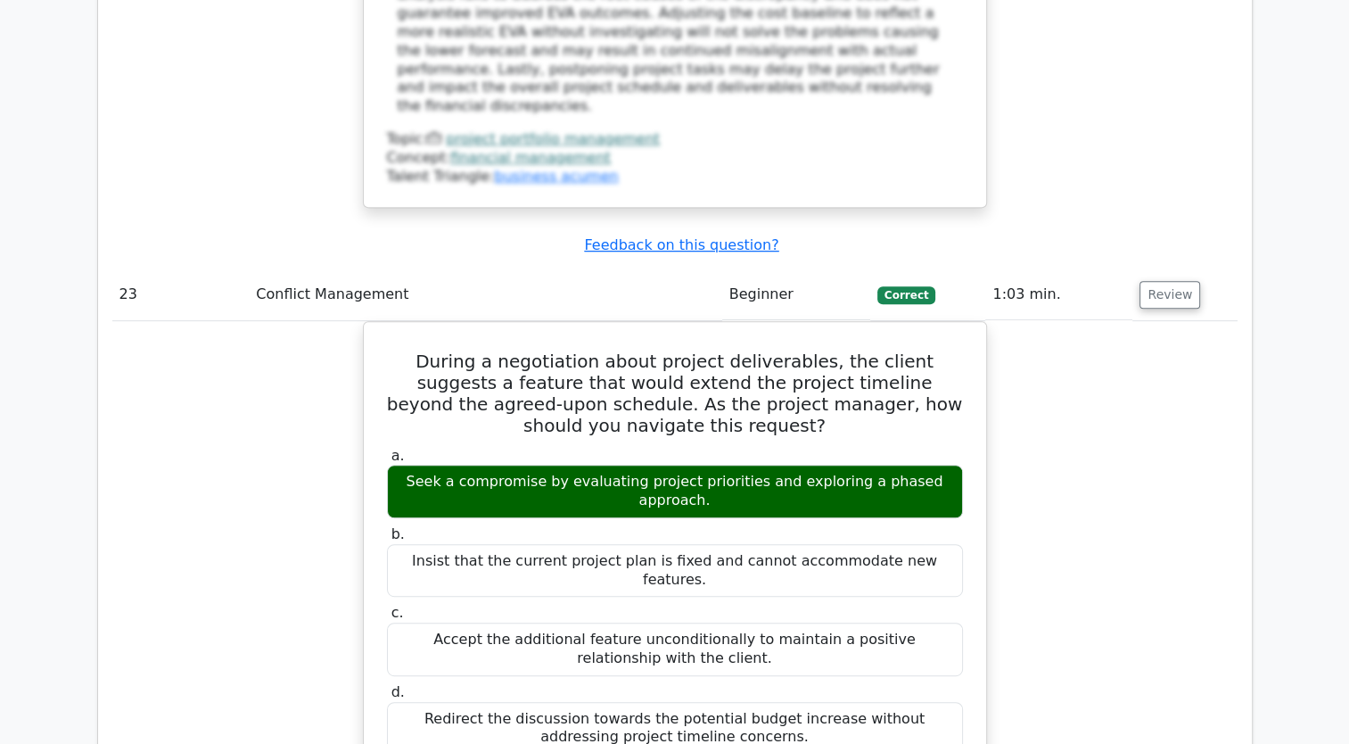
scroll to position [14412, 0]
